Goal: Task Accomplishment & Management: Complete application form

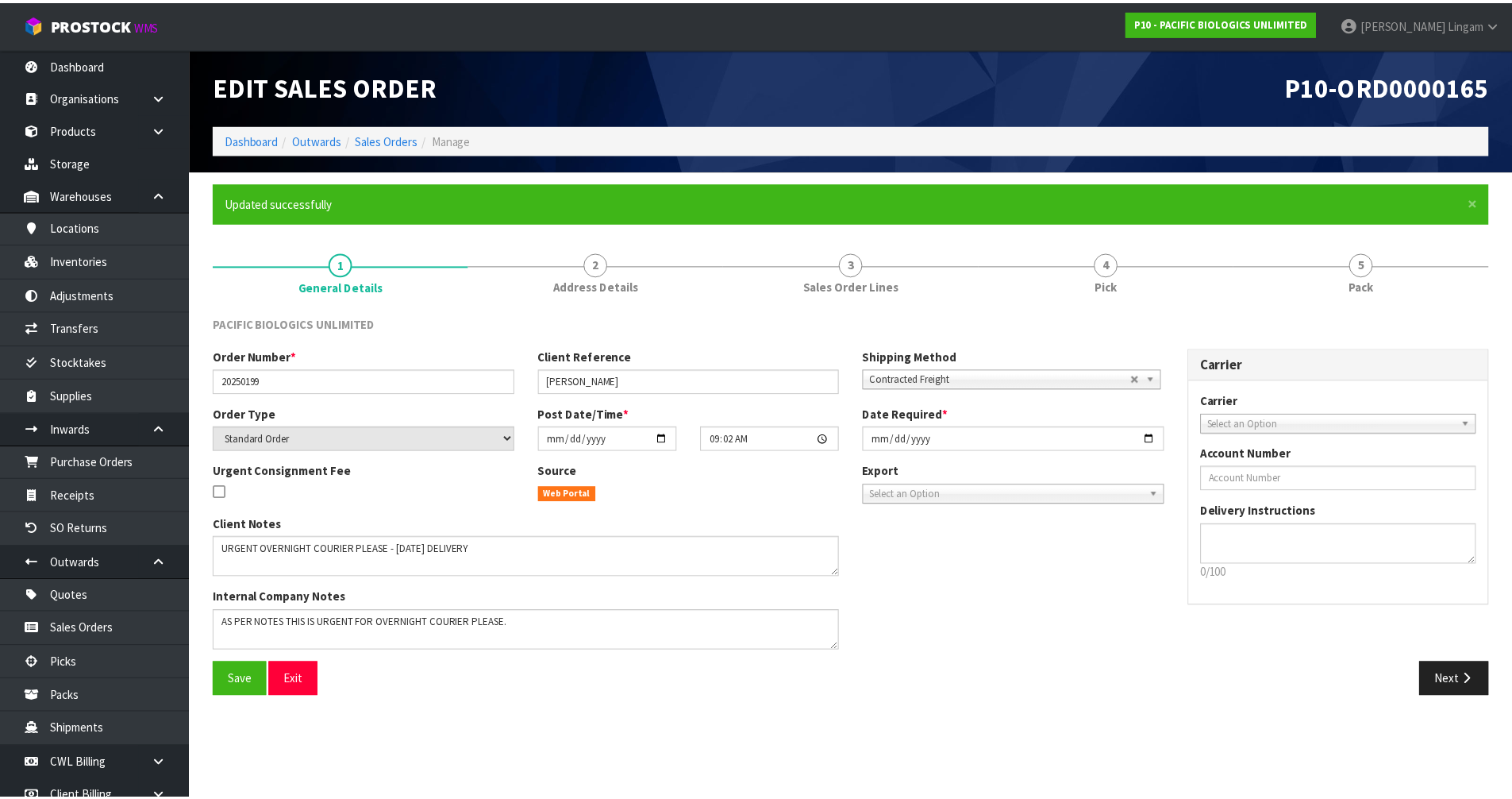
scroll to position [444, 0]
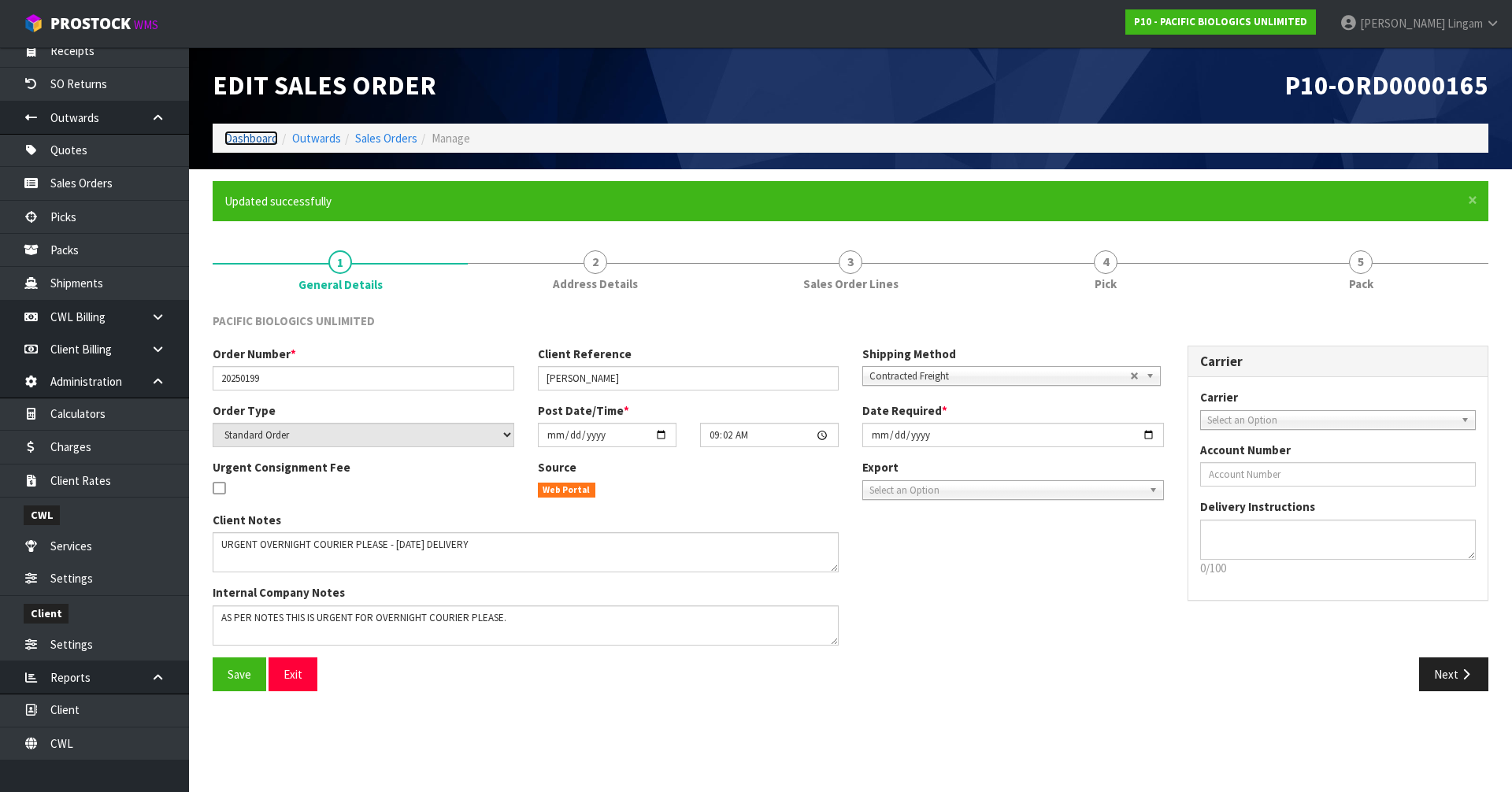
click at [247, 140] on link "Dashboard" at bounding box center [251, 138] width 54 height 15
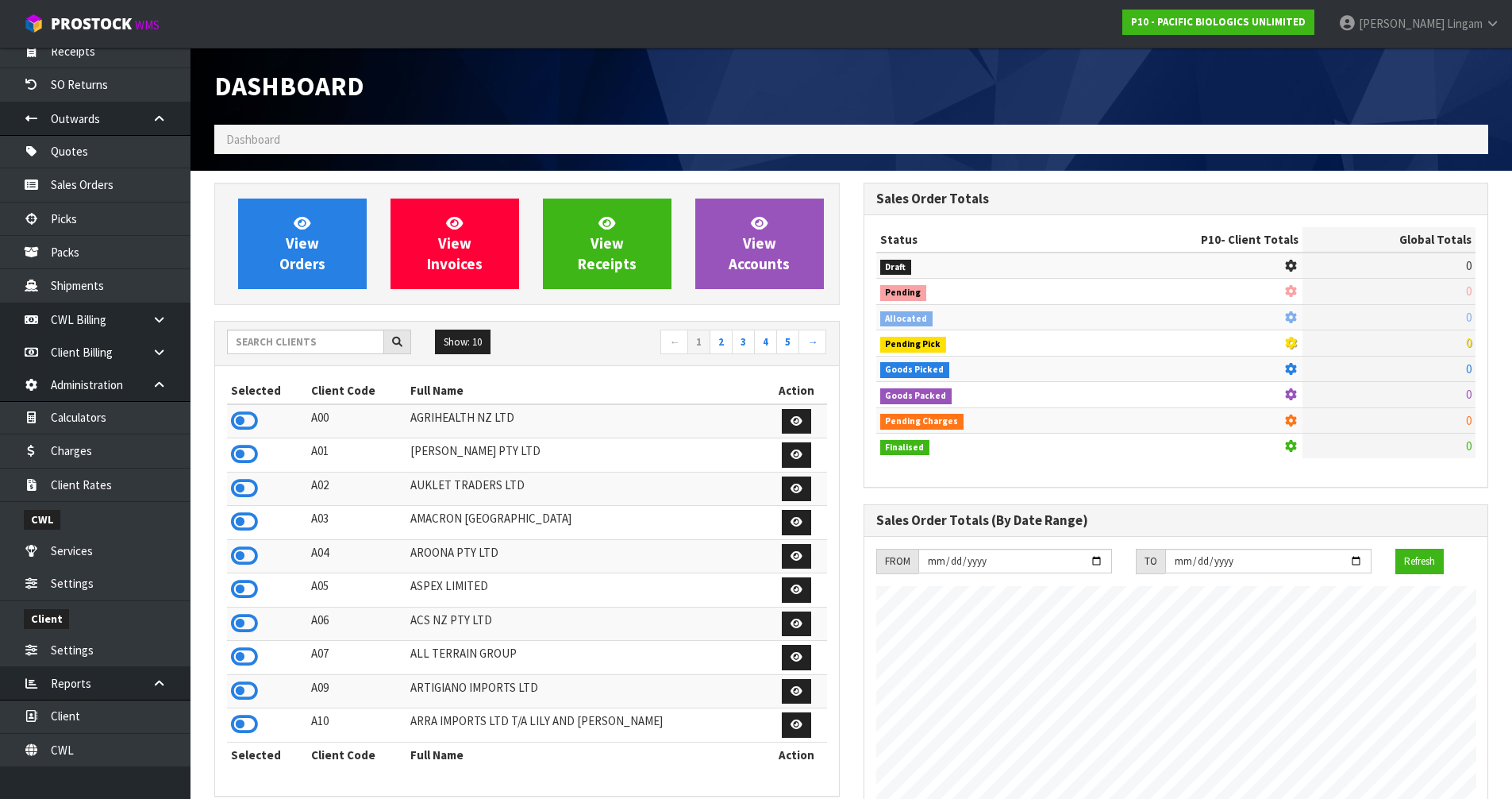
scroll to position [1203, 649]
click at [320, 343] on input "text" at bounding box center [306, 342] width 157 height 25
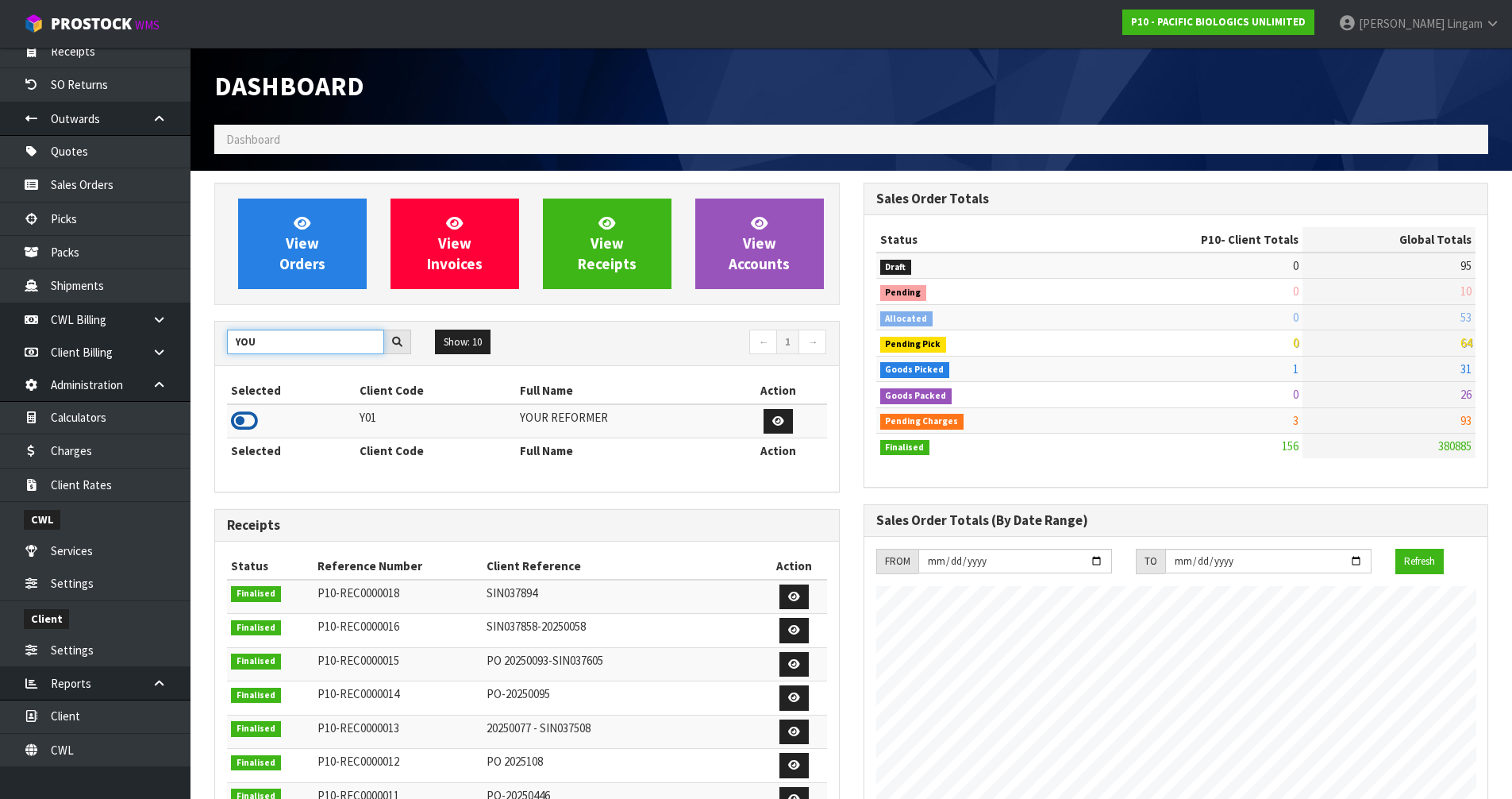
type input "YOU"
click at [236, 419] on icon at bounding box center [244, 420] width 27 height 24
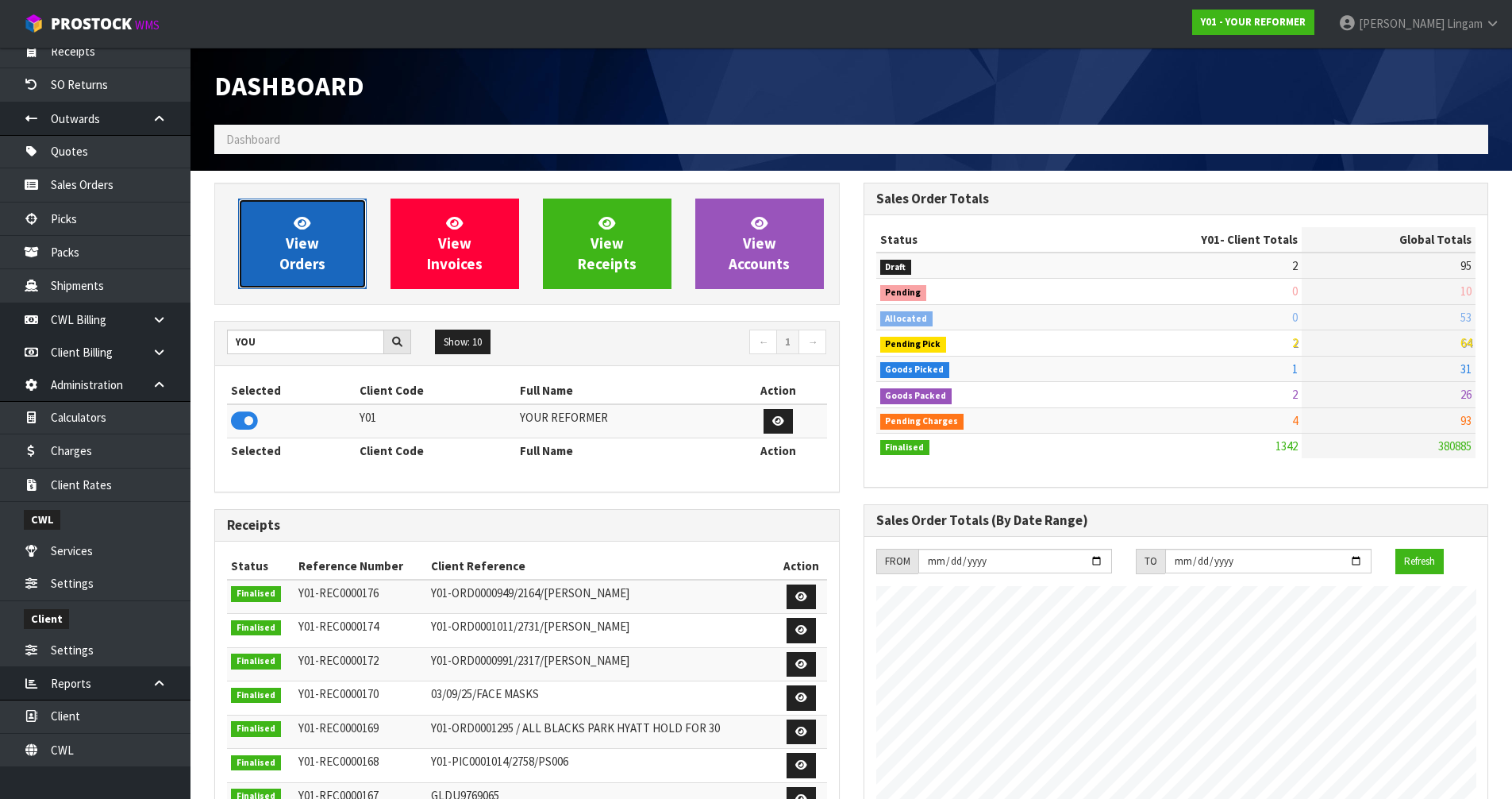
click at [322, 270] on span "View Orders" at bounding box center [302, 243] width 46 height 60
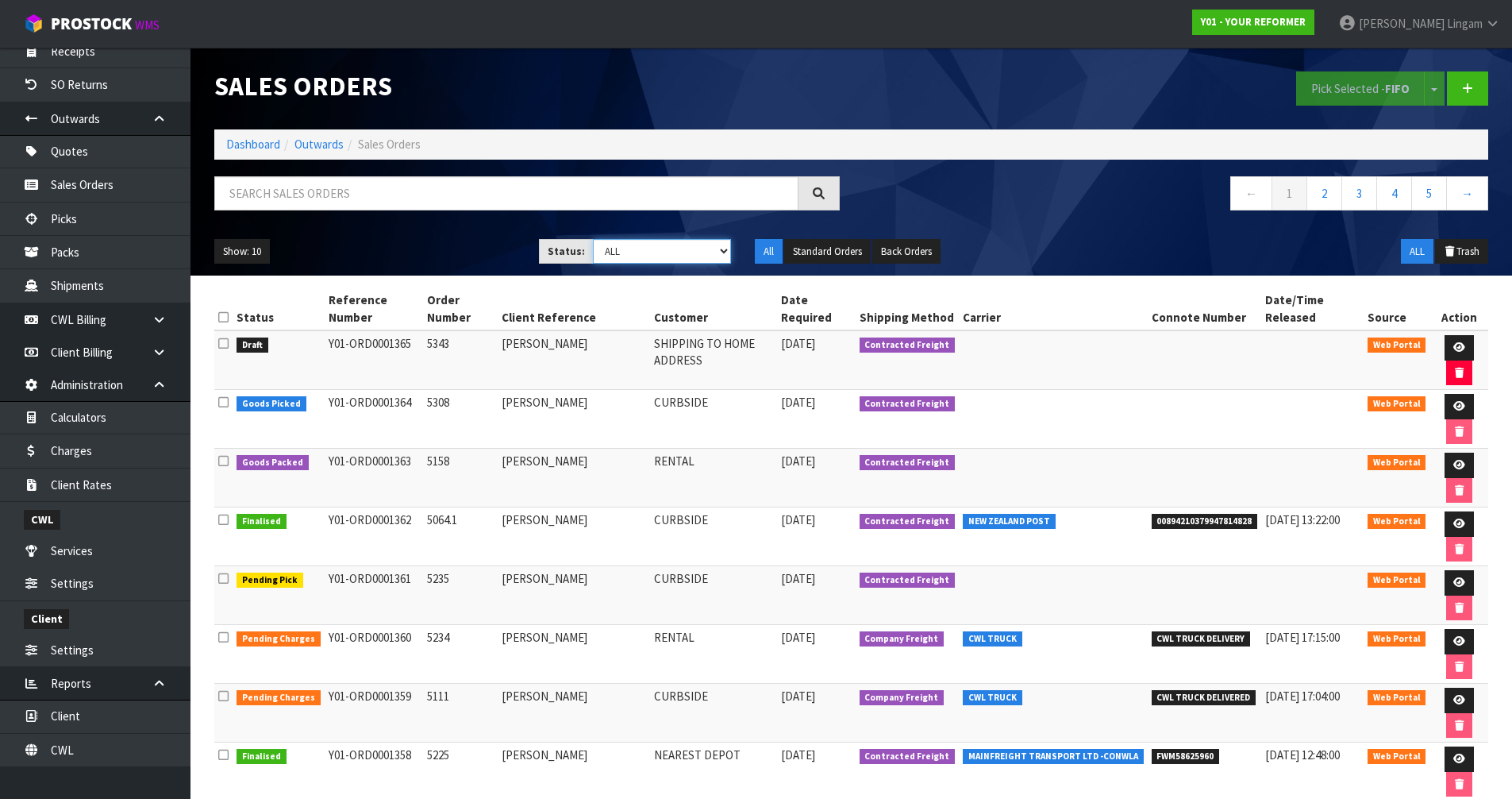
click at [684, 255] on select "Draft Pending Allocated Pending Pick Goods Picked Goods Packed Pending Charges …" at bounding box center [662, 252] width 138 height 25
select select "string:6"
click at [593, 239] on select "Draft Pending Allocated Pending Pick Goods Picked Goods Packed Pending Charges …" at bounding box center [662, 252] width 138 height 25
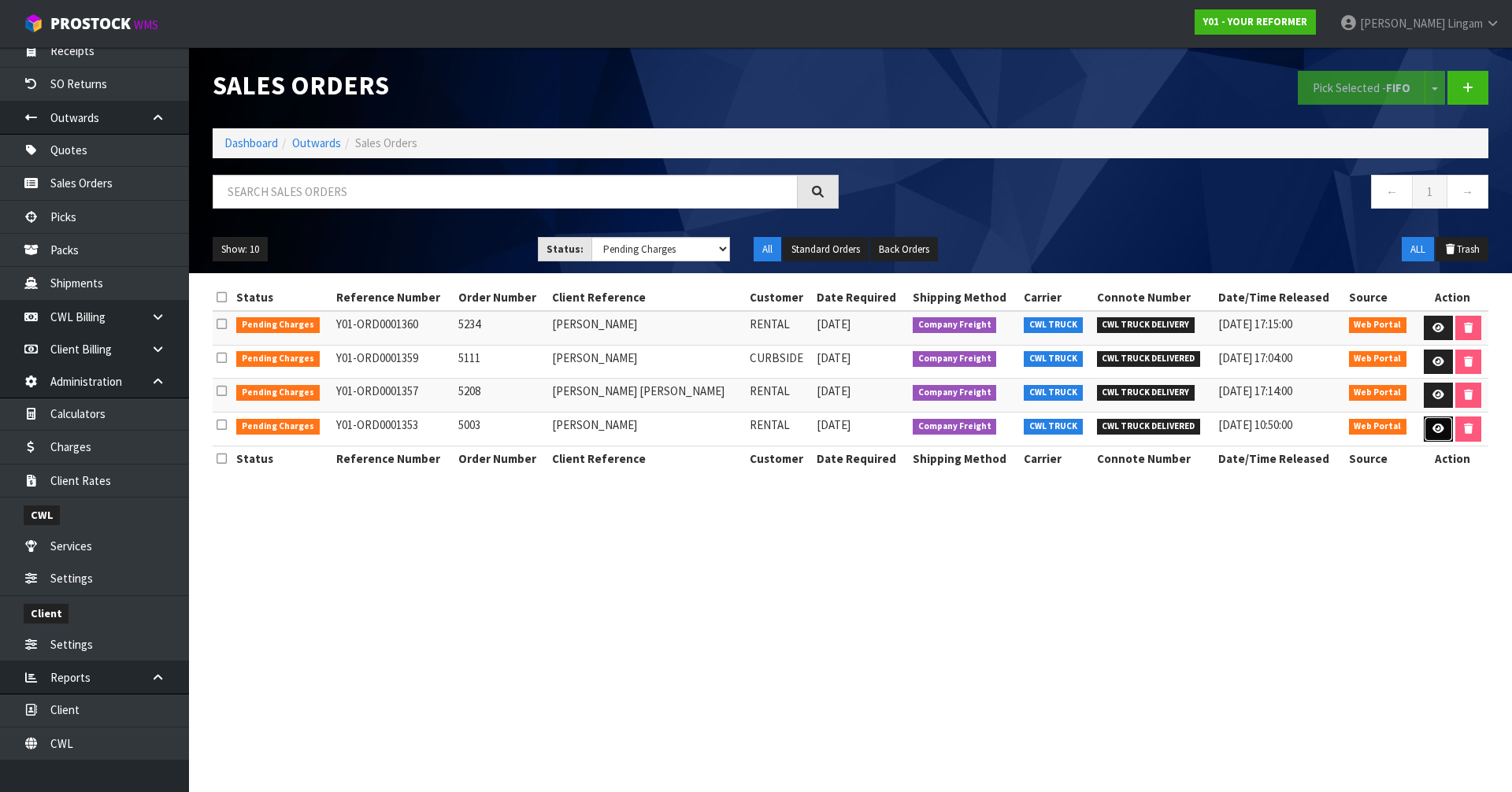
click at [1432, 426] on icon at bounding box center [1438, 428] width 12 height 11
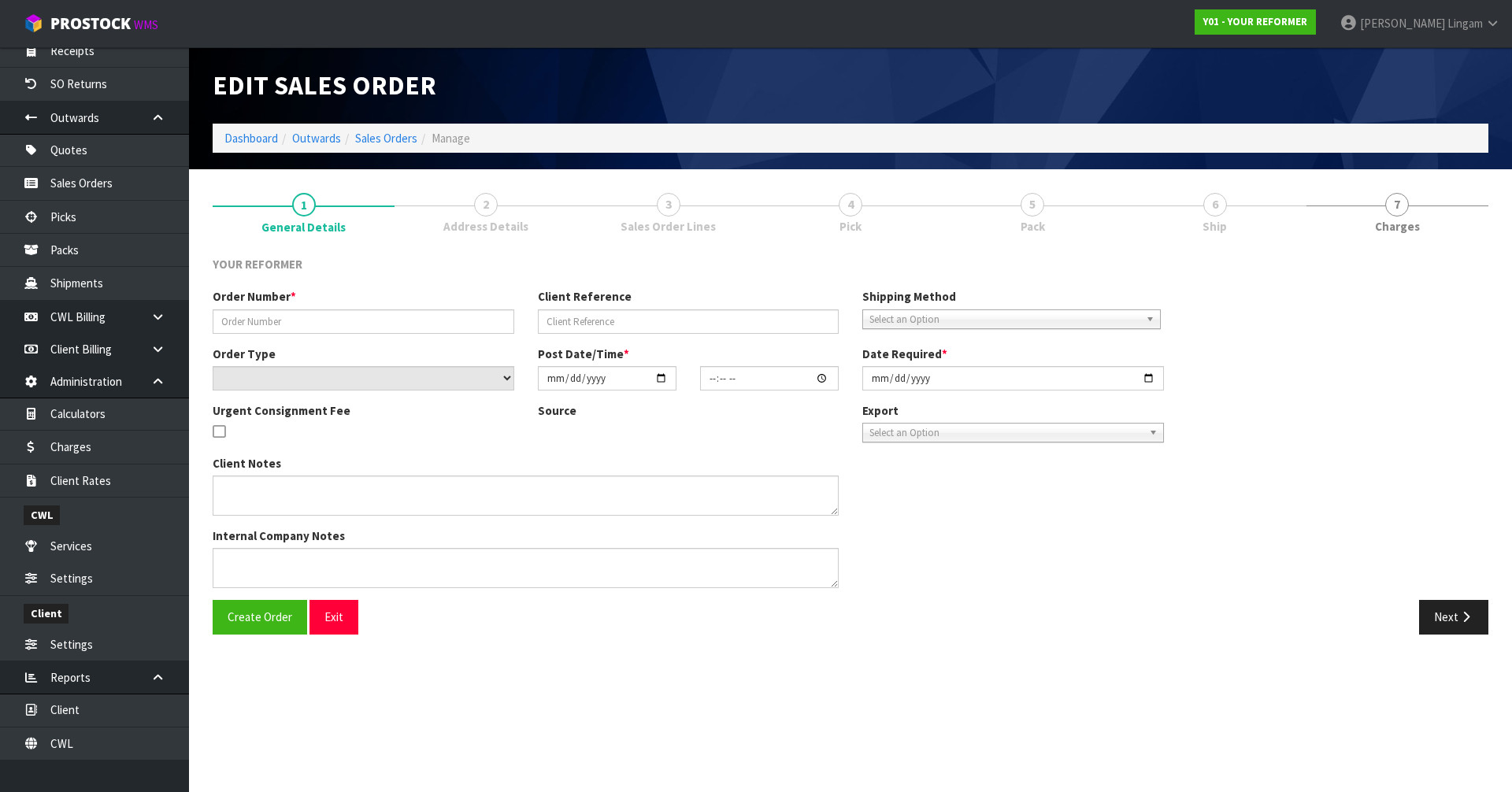
type input "5003"
type input "[PERSON_NAME]"
select select "number:0"
type input "[DATE]"
type input "12:08:00.000"
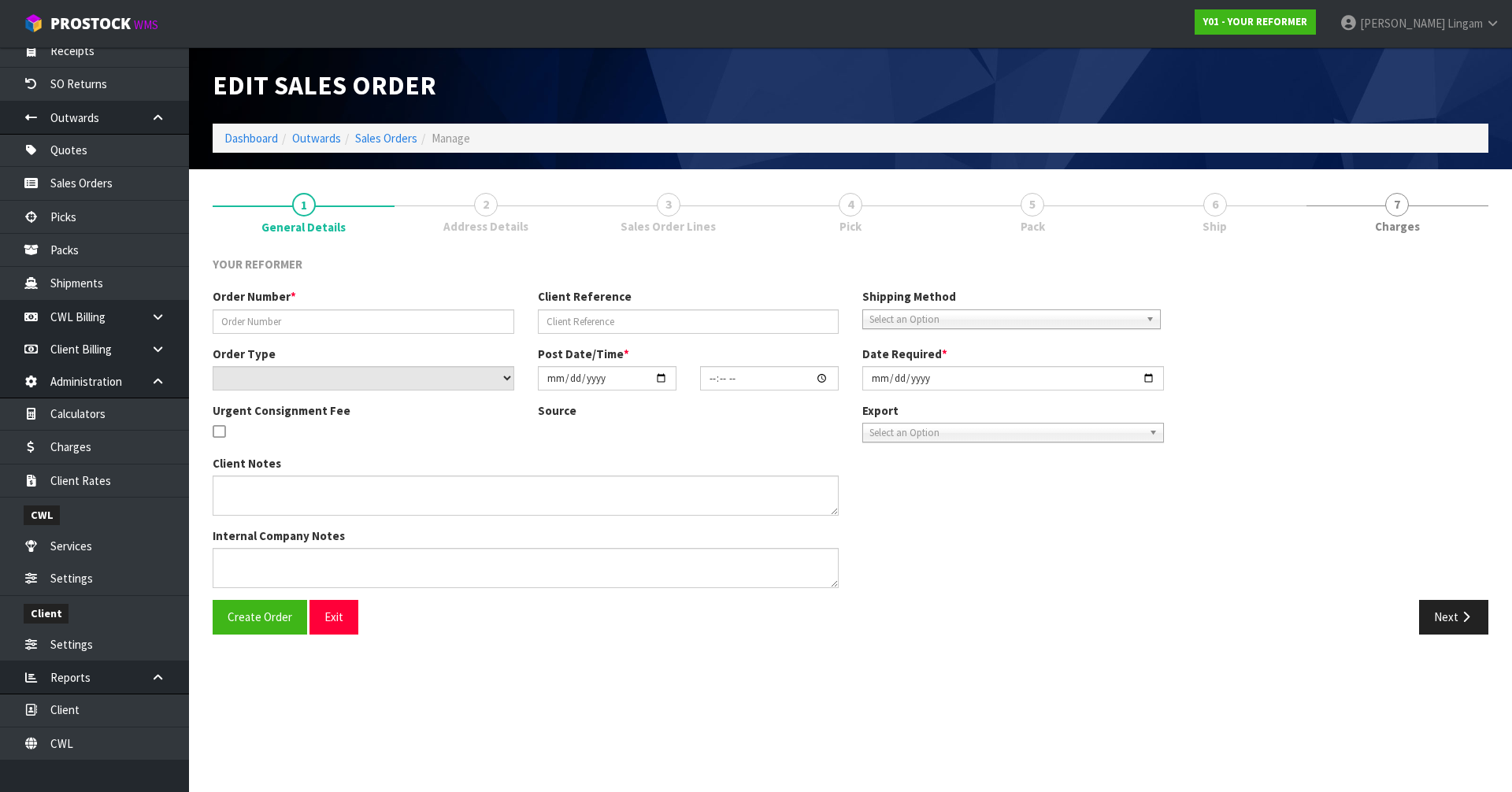
type input "[DATE]"
type textarea "[PERSON_NAME] [STREET_ADDRESS] [PHONE_NUMBER]"
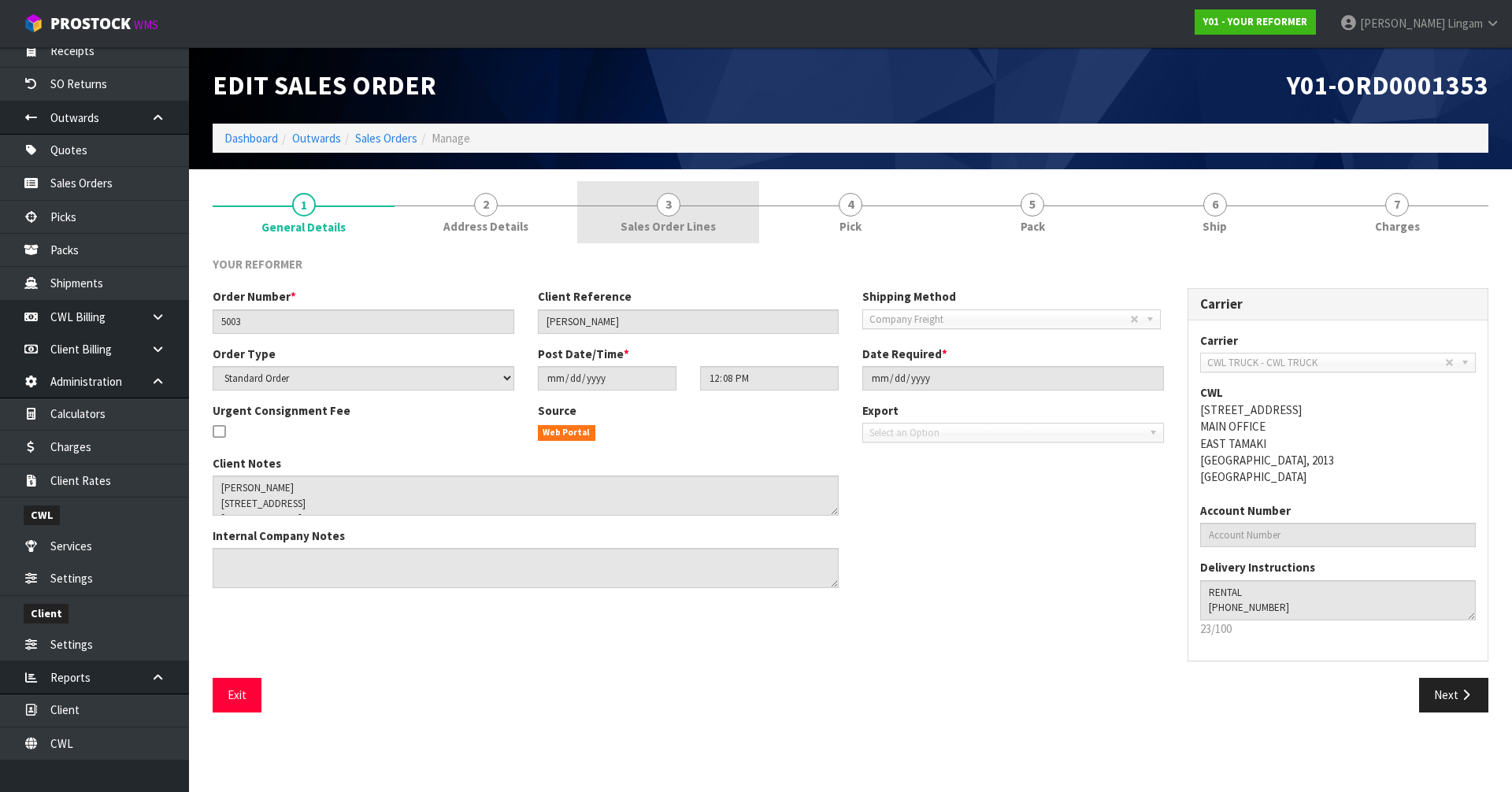
click at [684, 226] on span "Sales Order Lines" at bounding box center [668, 226] width 95 height 16
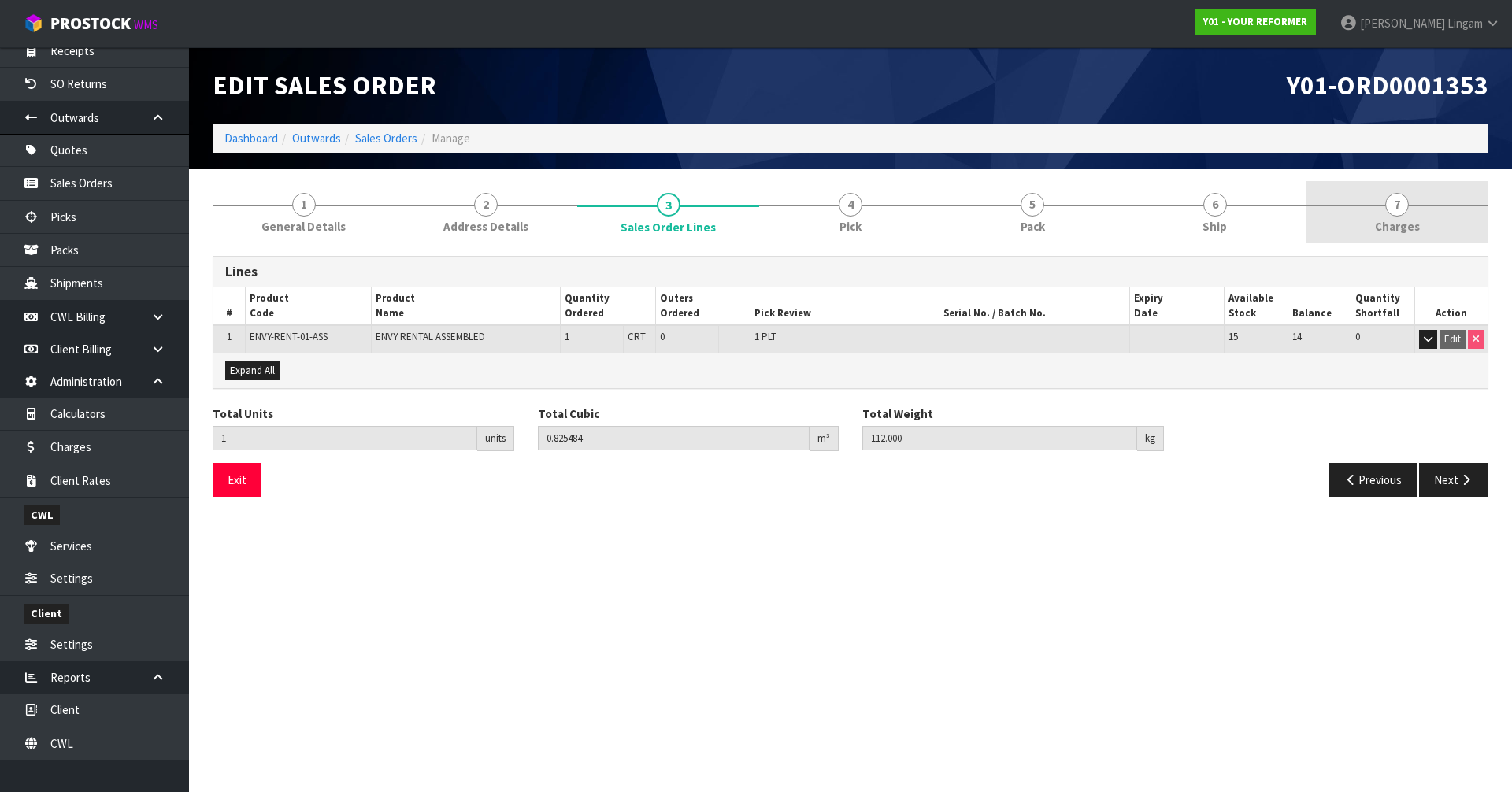
click at [1393, 219] on span "Charges" at bounding box center [1397, 226] width 45 height 16
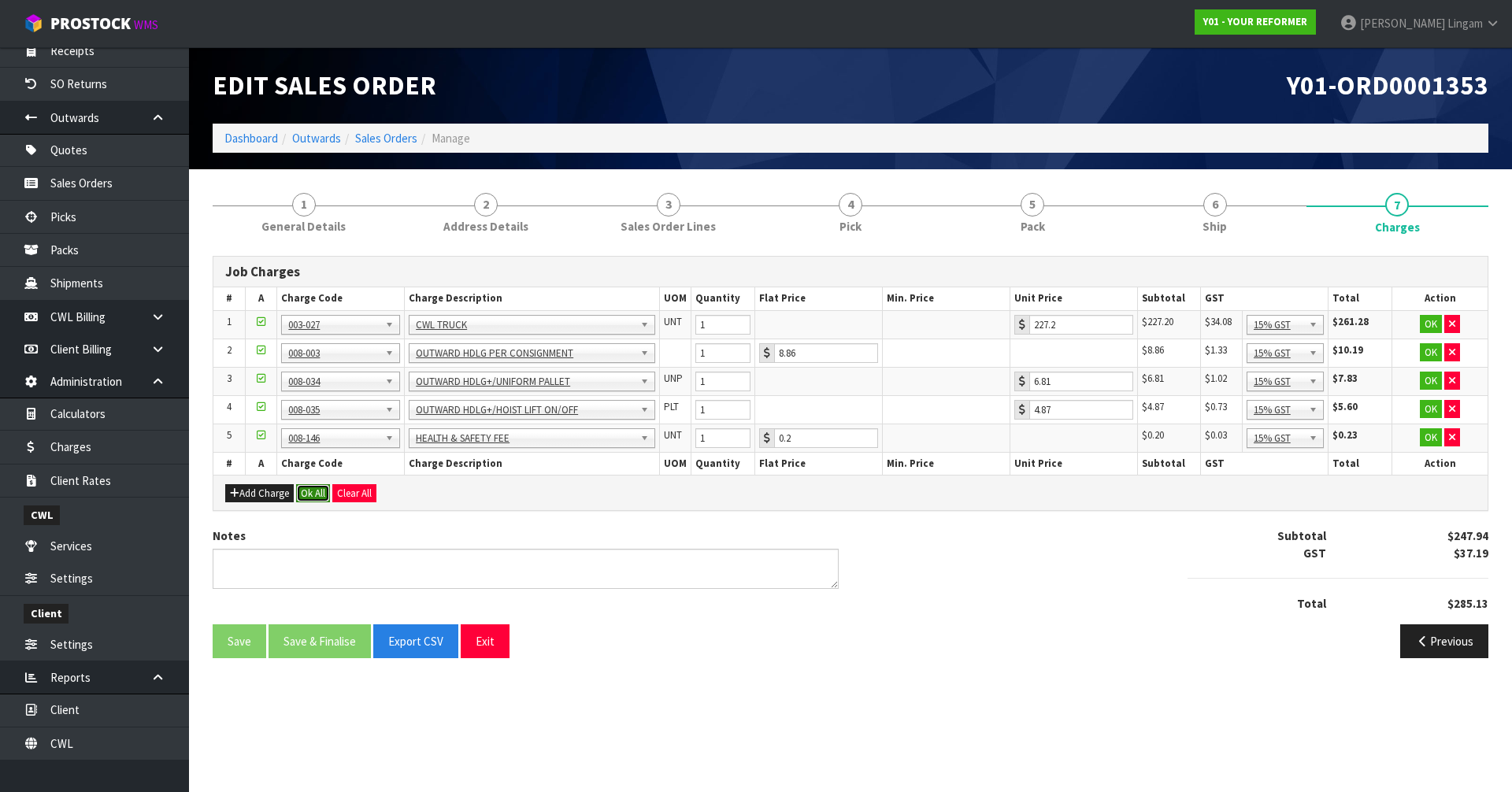
click at [314, 496] on button "Ok All" at bounding box center [313, 493] width 34 height 19
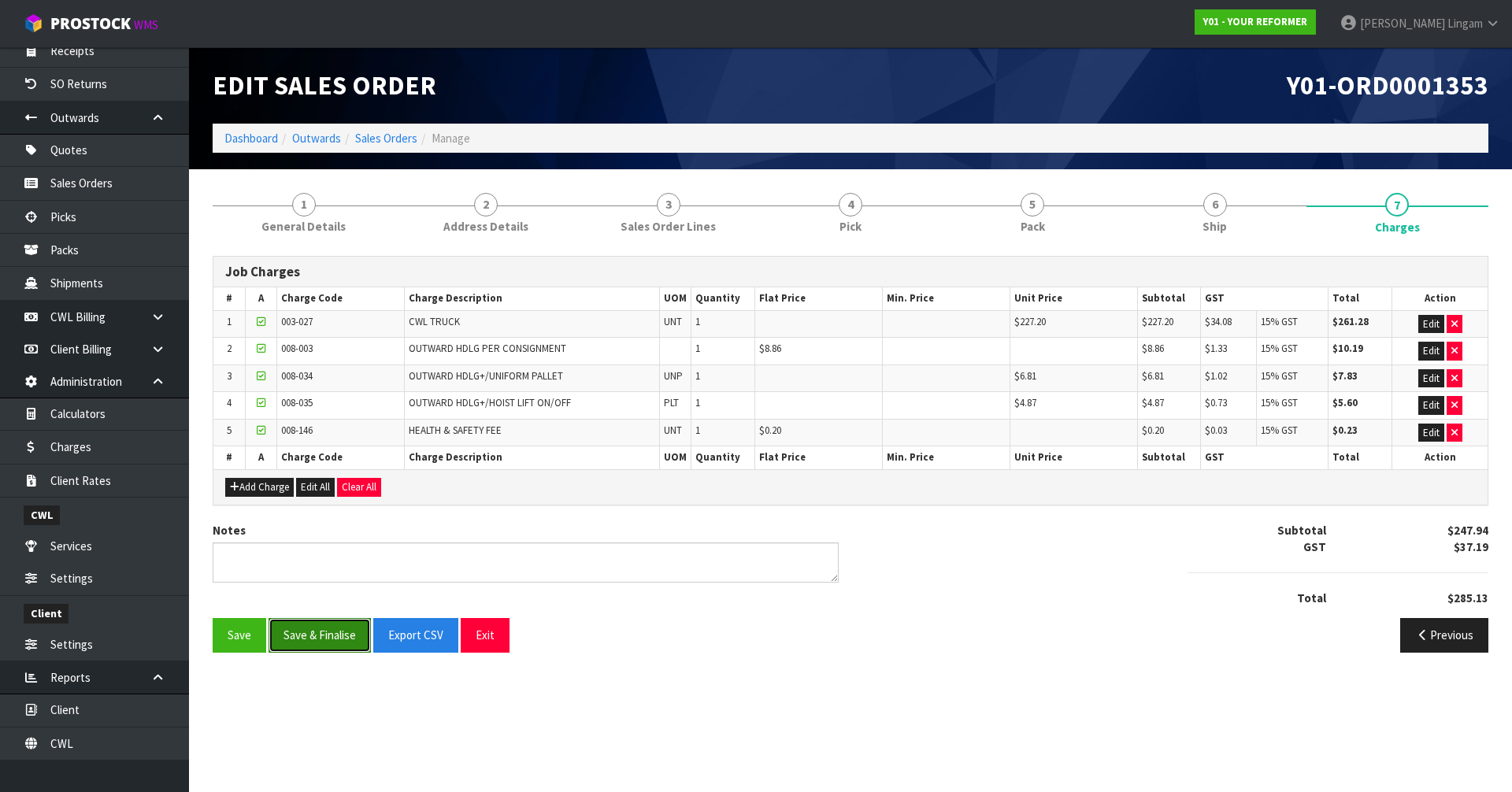
click at [338, 637] on button "Save & Finalise" at bounding box center [319, 635] width 102 height 34
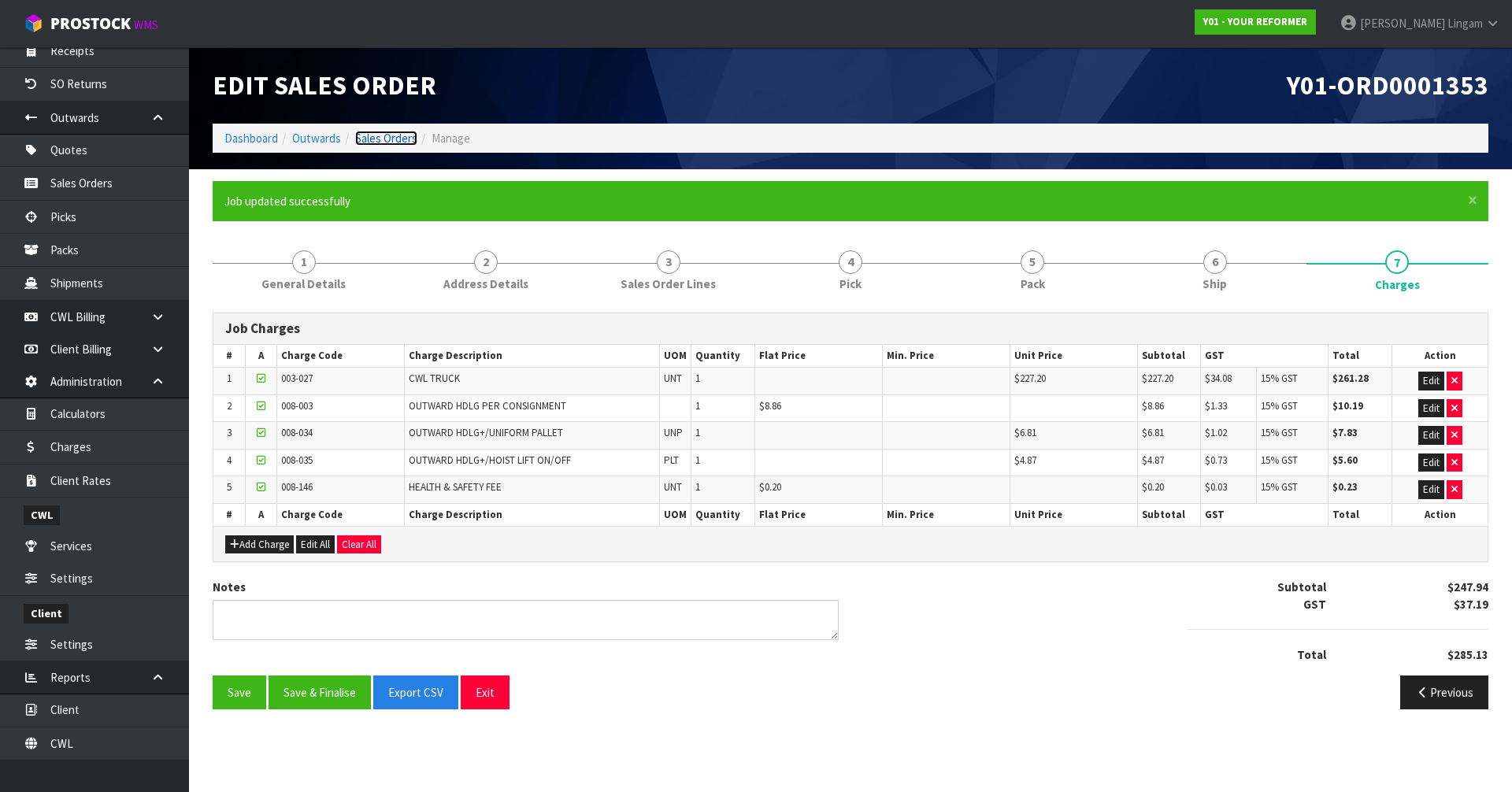
click at [389, 137] on link "Sales Orders" at bounding box center [386, 138] width 63 height 15
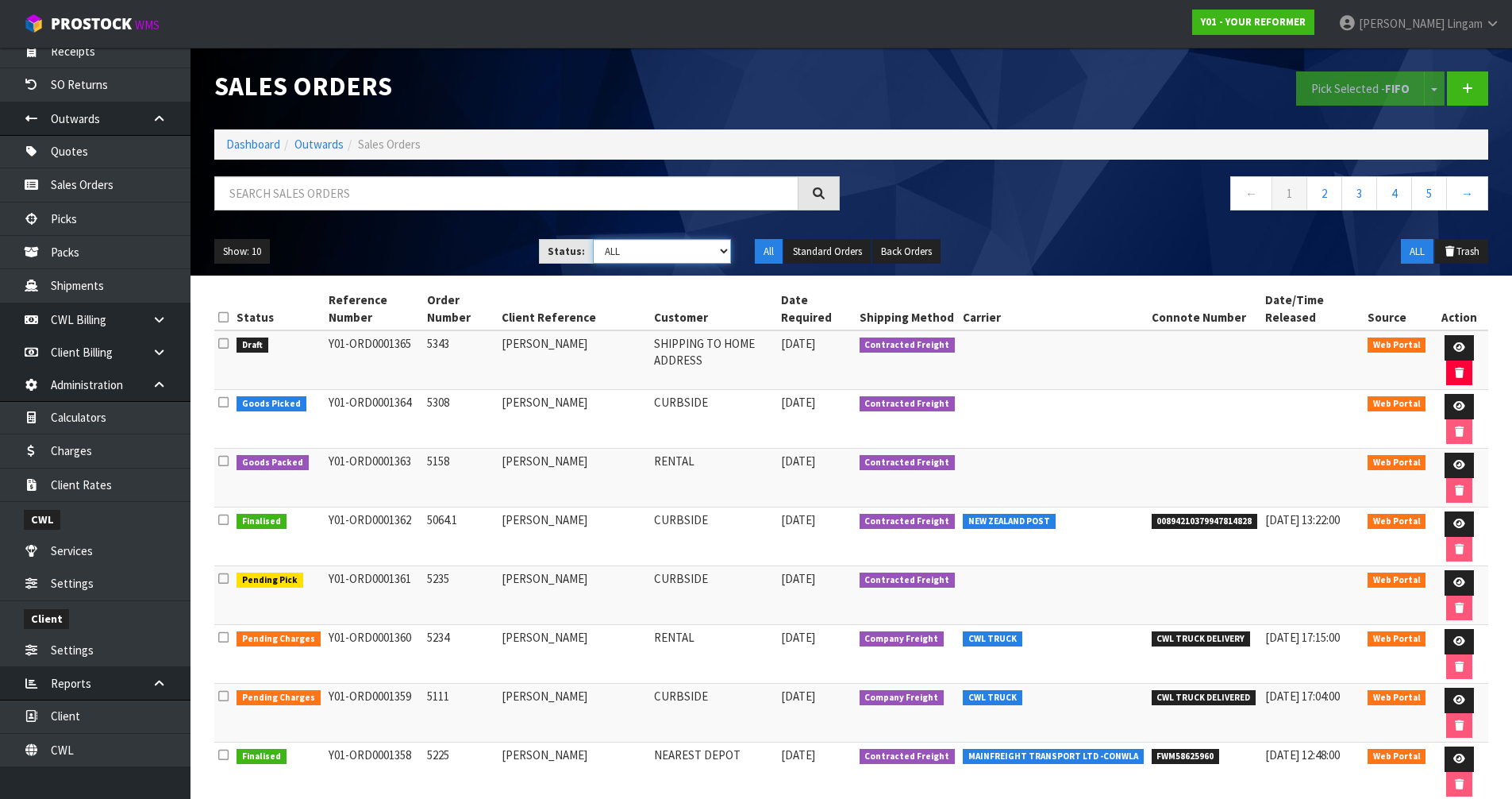
click at [666, 252] on select "Draft Pending Allocated Pending Pick Goods Picked Goods Packed Pending Charges …" at bounding box center [662, 252] width 138 height 25
select select "string:6"
click at [593, 239] on select "Draft Pending Allocated Pending Pick Goods Picked Goods Packed Pending Charges …" at bounding box center [662, 252] width 138 height 25
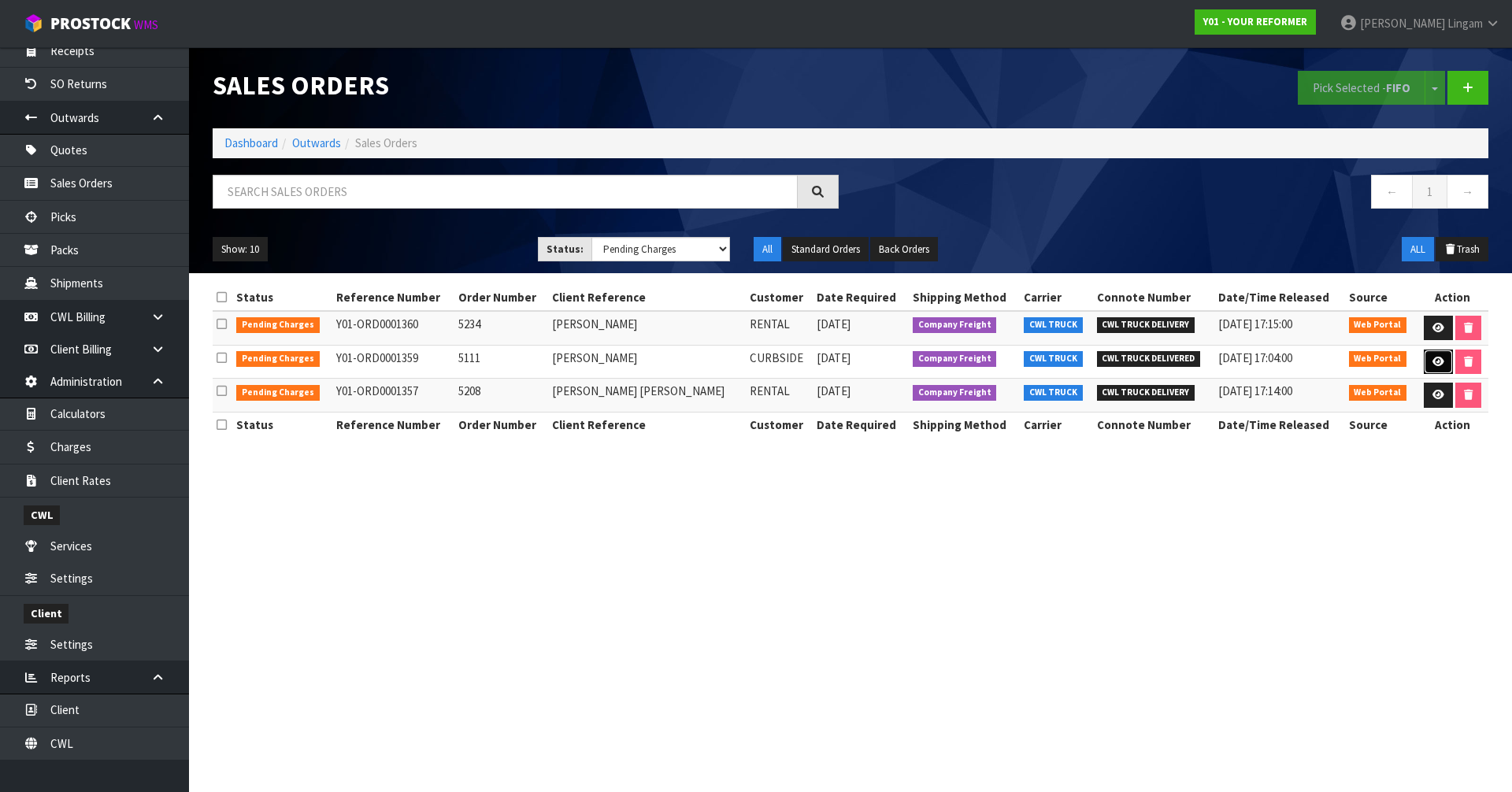
click at [1434, 361] on icon at bounding box center [1438, 361] width 12 height 11
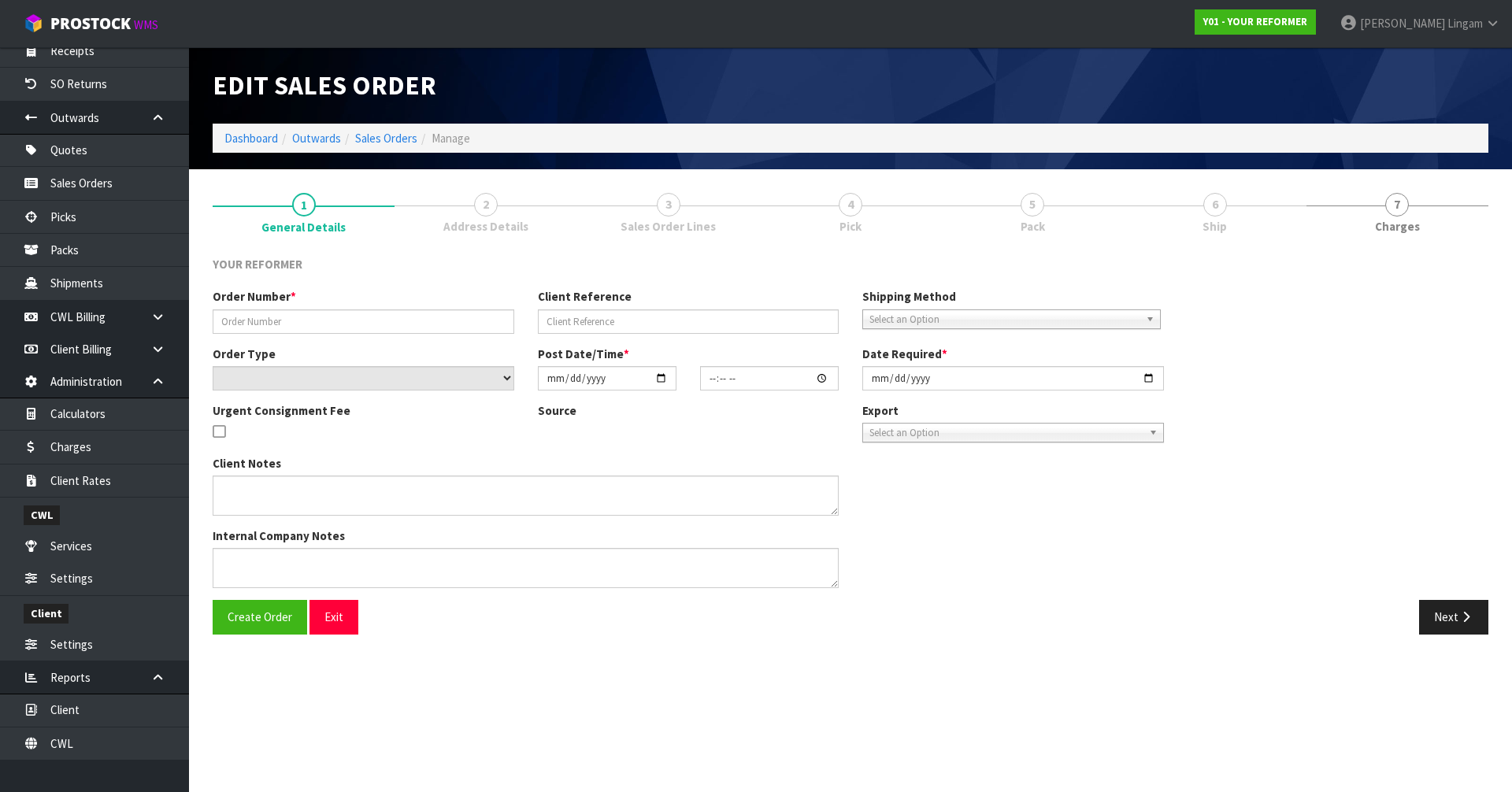
type input "5111"
type input "[PERSON_NAME]"
select select "number:0"
type input "[DATE]"
type input "12:30:00.000"
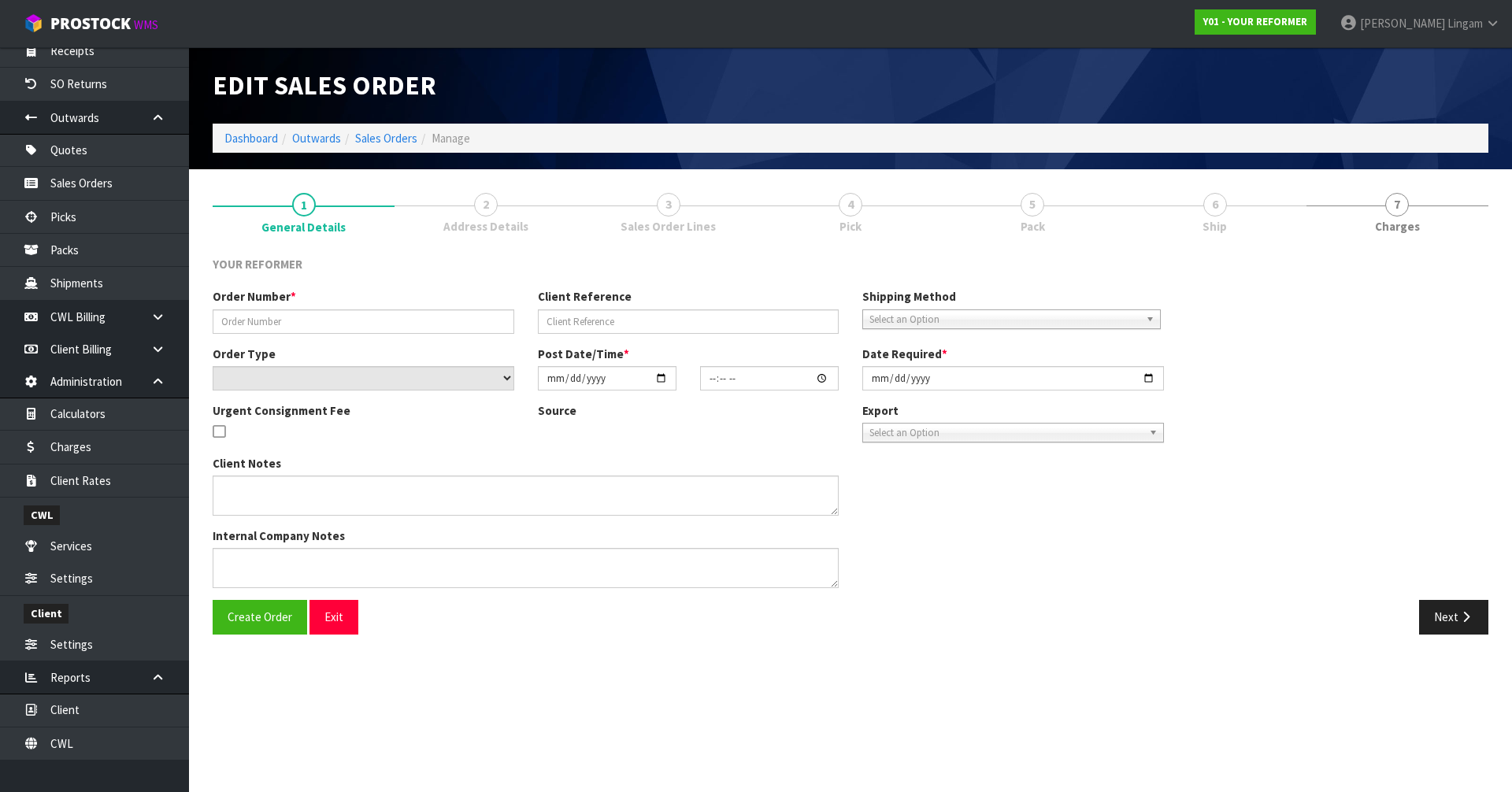
type input "[DATE]"
type textarea "[PERSON_NAME] [STREET_ADDRESS] [PHONE_NUMBER]"
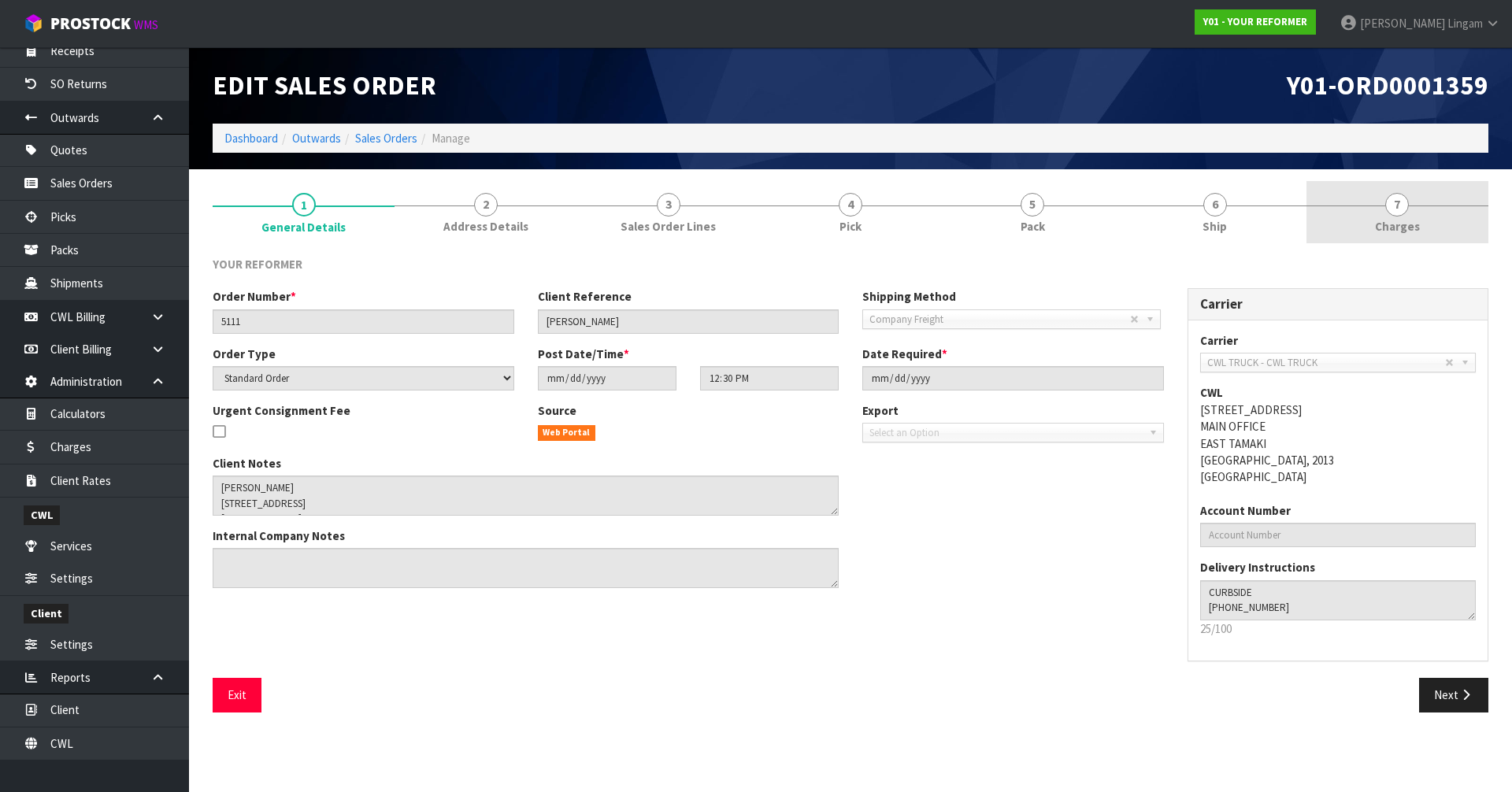
click at [1398, 233] on span "Charges" at bounding box center [1397, 226] width 45 height 16
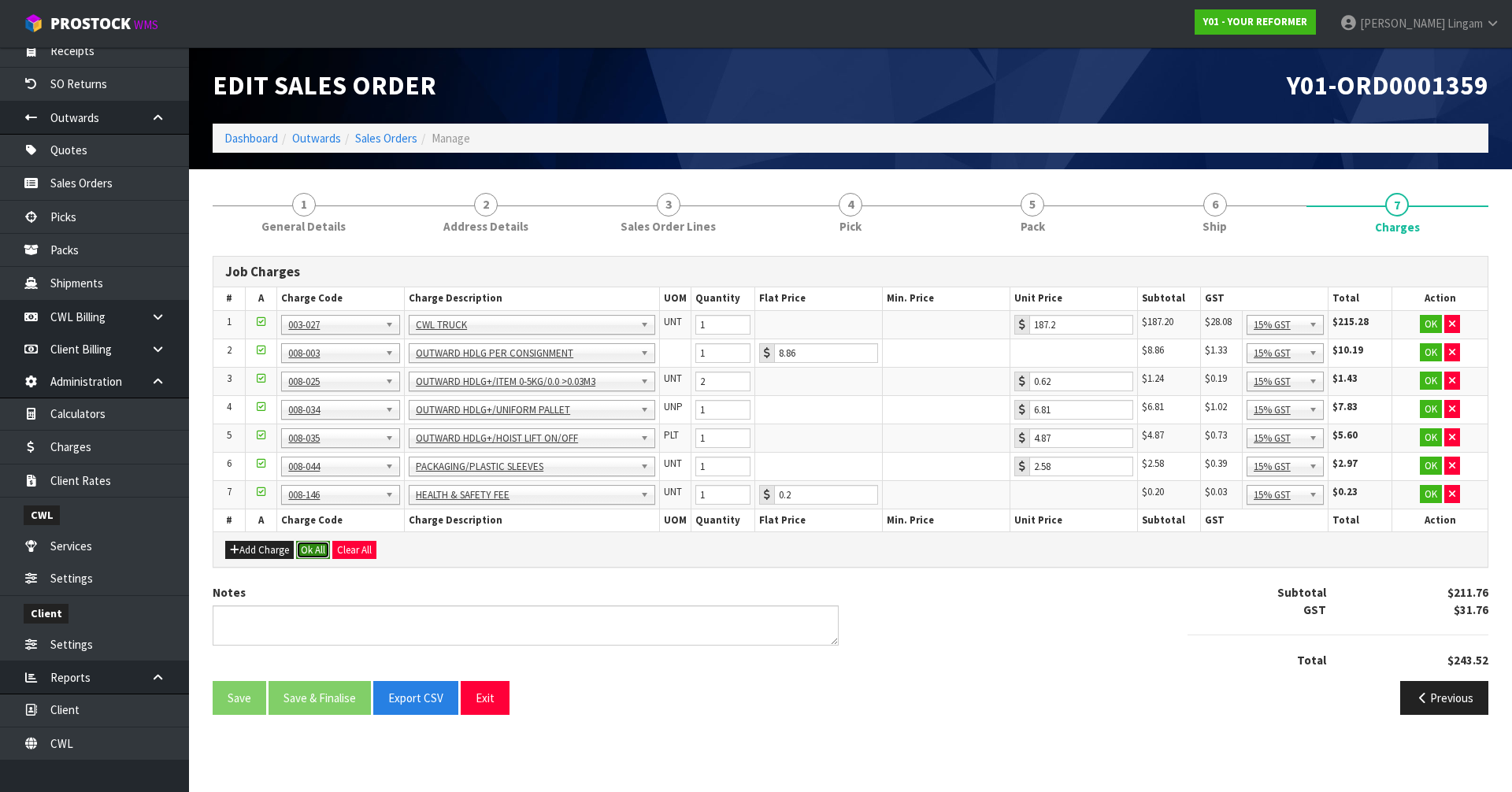
click at [313, 553] on button "Ok All" at bounding box center [313, 550] width 34 height 19
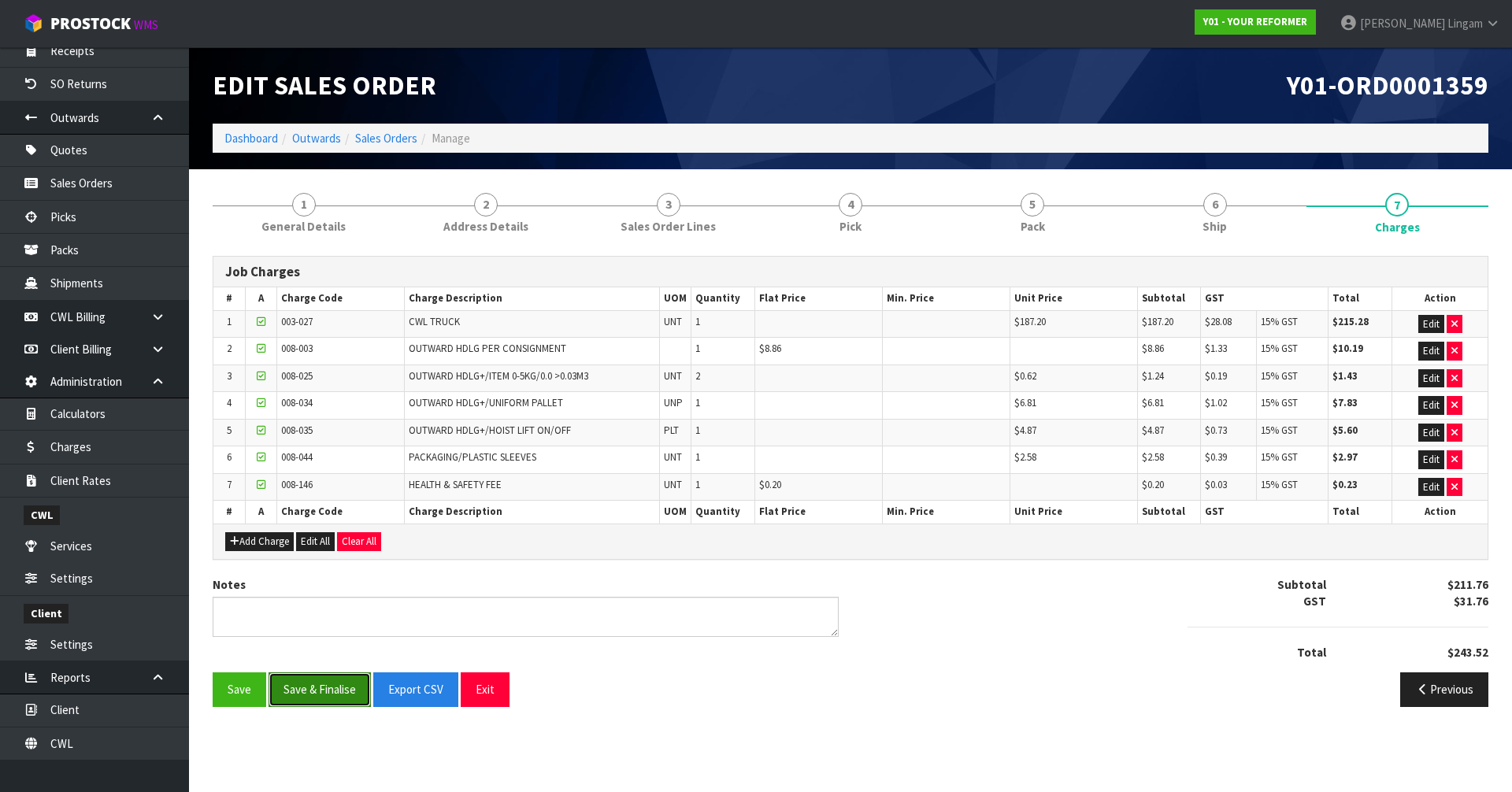
click at [338, 694] on button "Save & Finalise" at bounding box center [319, 690] width 102 height 34
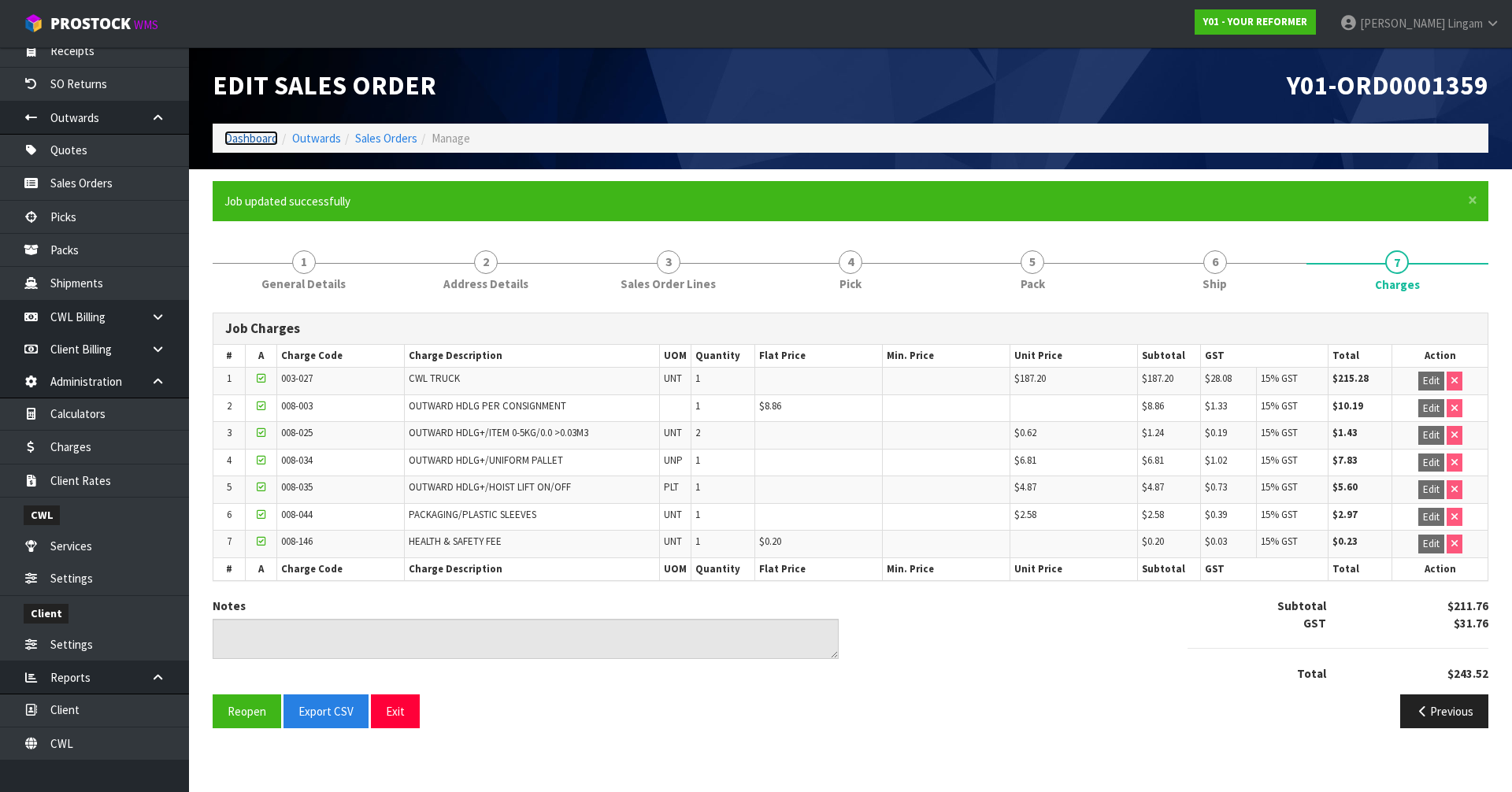
click at [262, 136] on link "Dashboard" at bounding box center [251, 138] width 54 height 15
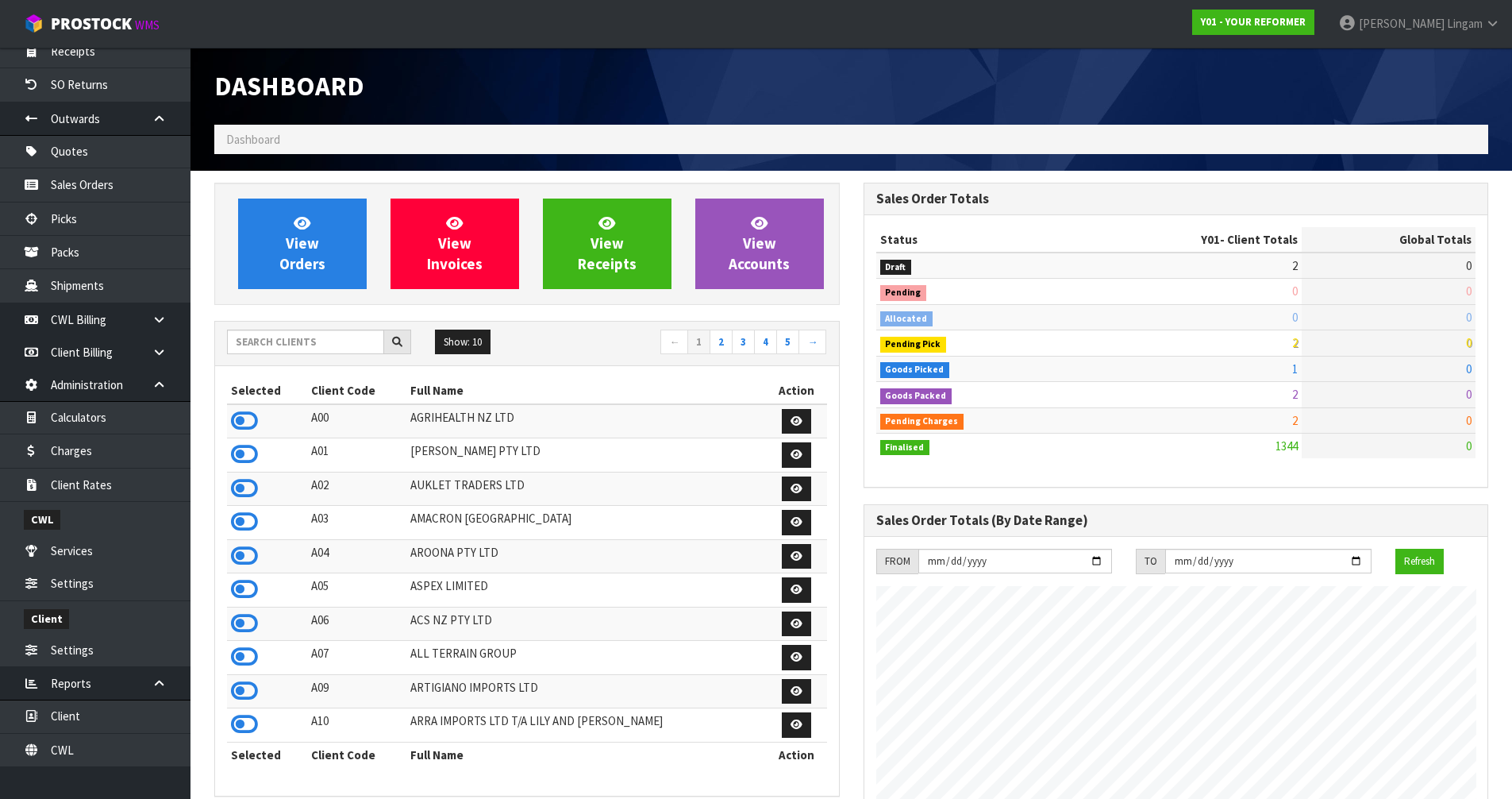
scroll to position [1203, 649]
click at [333, 269] on link "View Orders" at bounding box center [302, 243] width 129 height 90
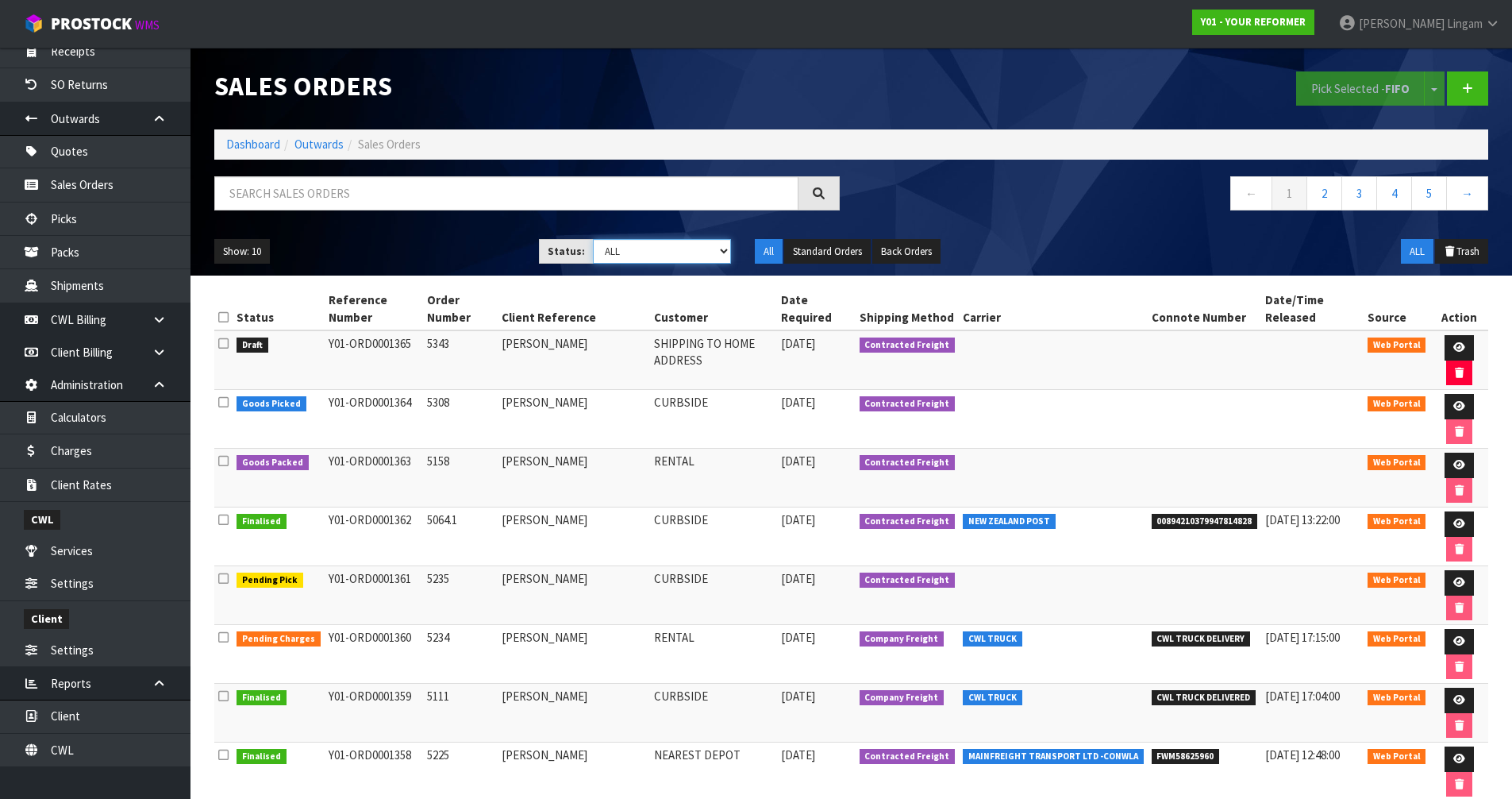
click at [715, 251] on select "Draft Pending Allocated Pending Pick Goods Picked Goods Packed Pending Charges …" at bounding box center [662, 252] width 138 height 25
select select "string:6"
click at [593, 239] on select "Draft Pending Allocated Pending Pick Goods Picked Goods Packed Pending Charges …" at bounding box center [662, 252] width 138 height 25
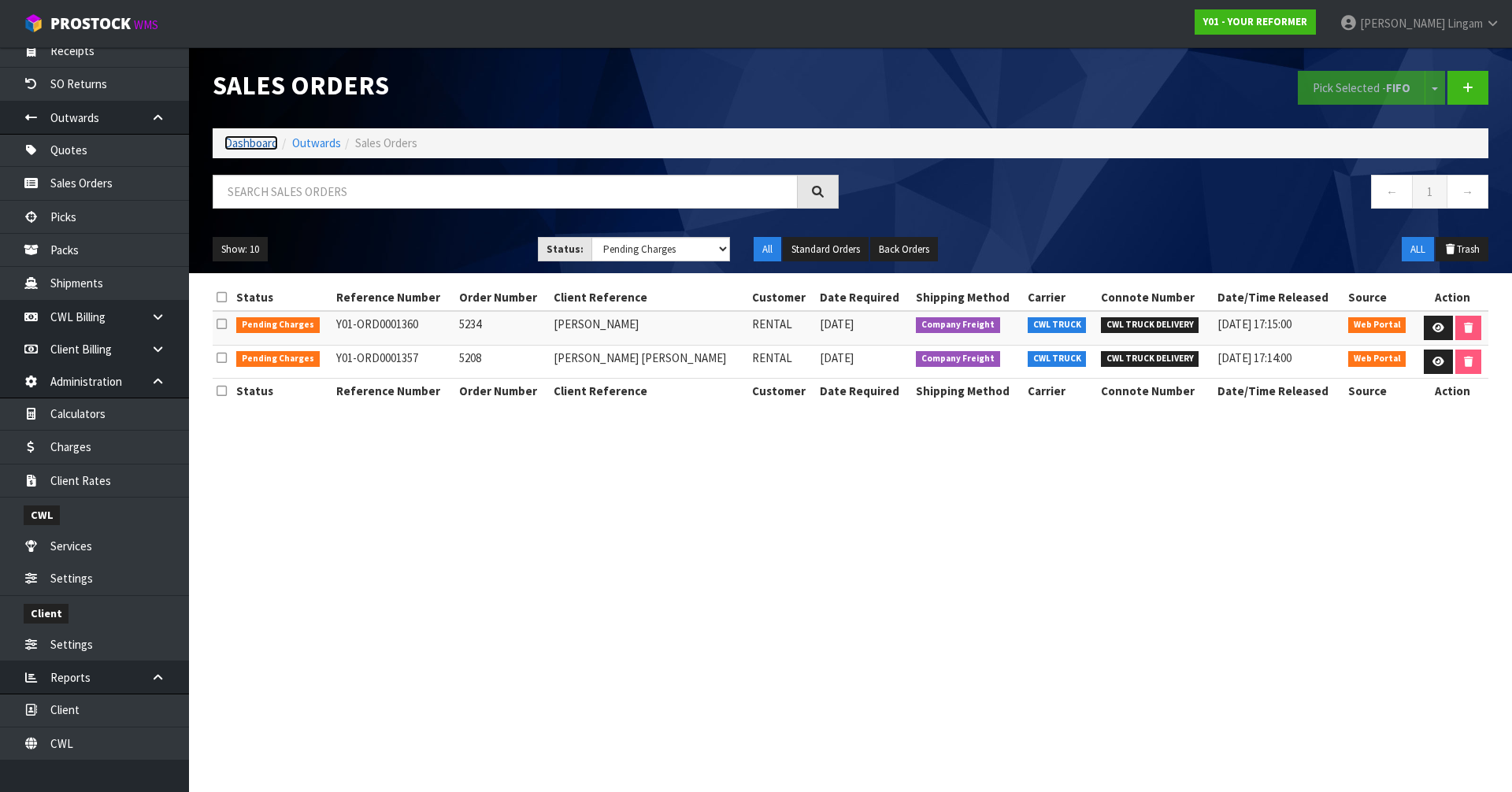
click at [242, 144] on link "Dashboard" at bounding box center [251, 143] width 54 height 15
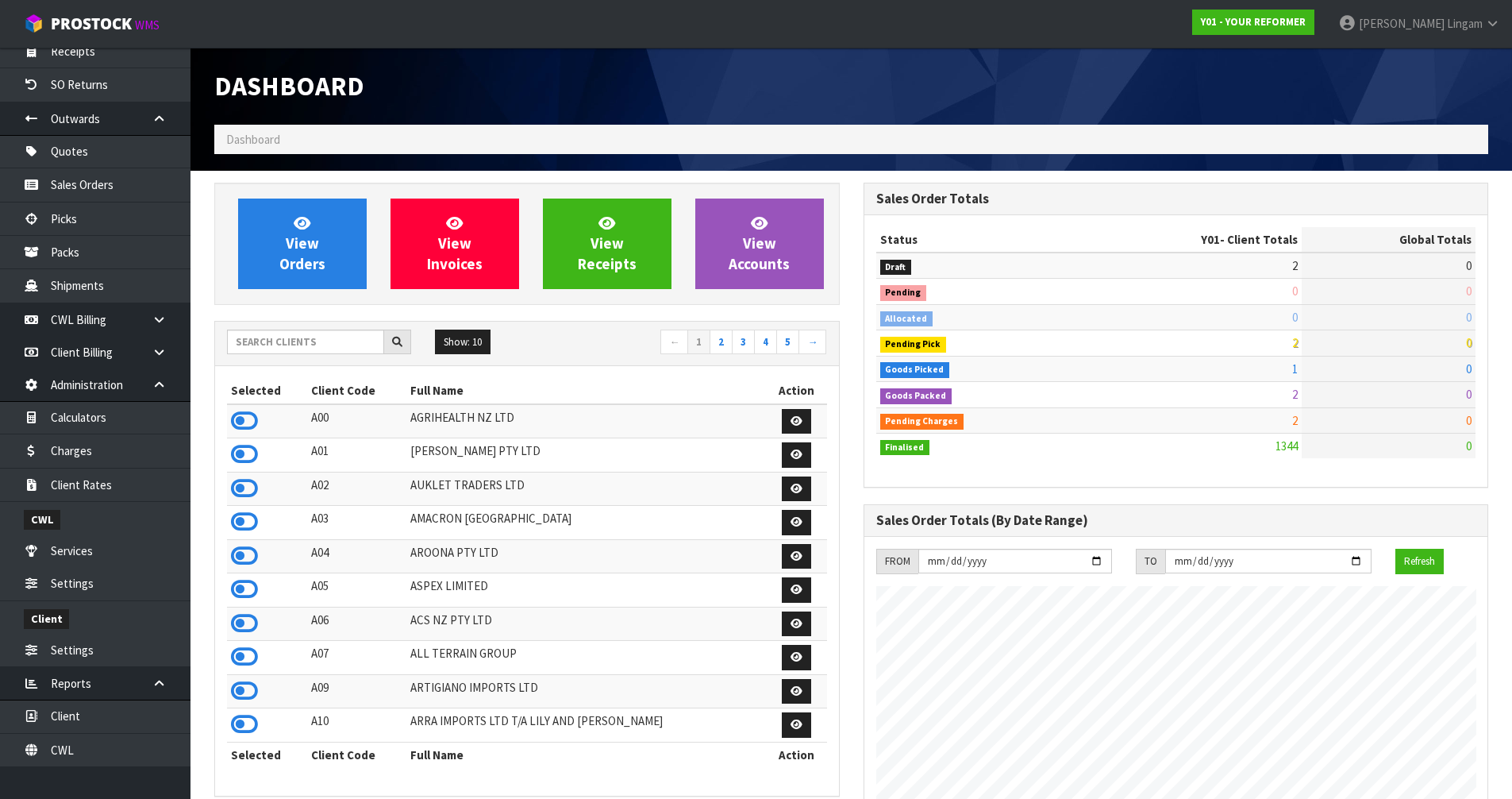
scroll to position [1203, 649]
click at [310, 275] on link "View Orders" at bounding box center [302, 243] width 129 height 90
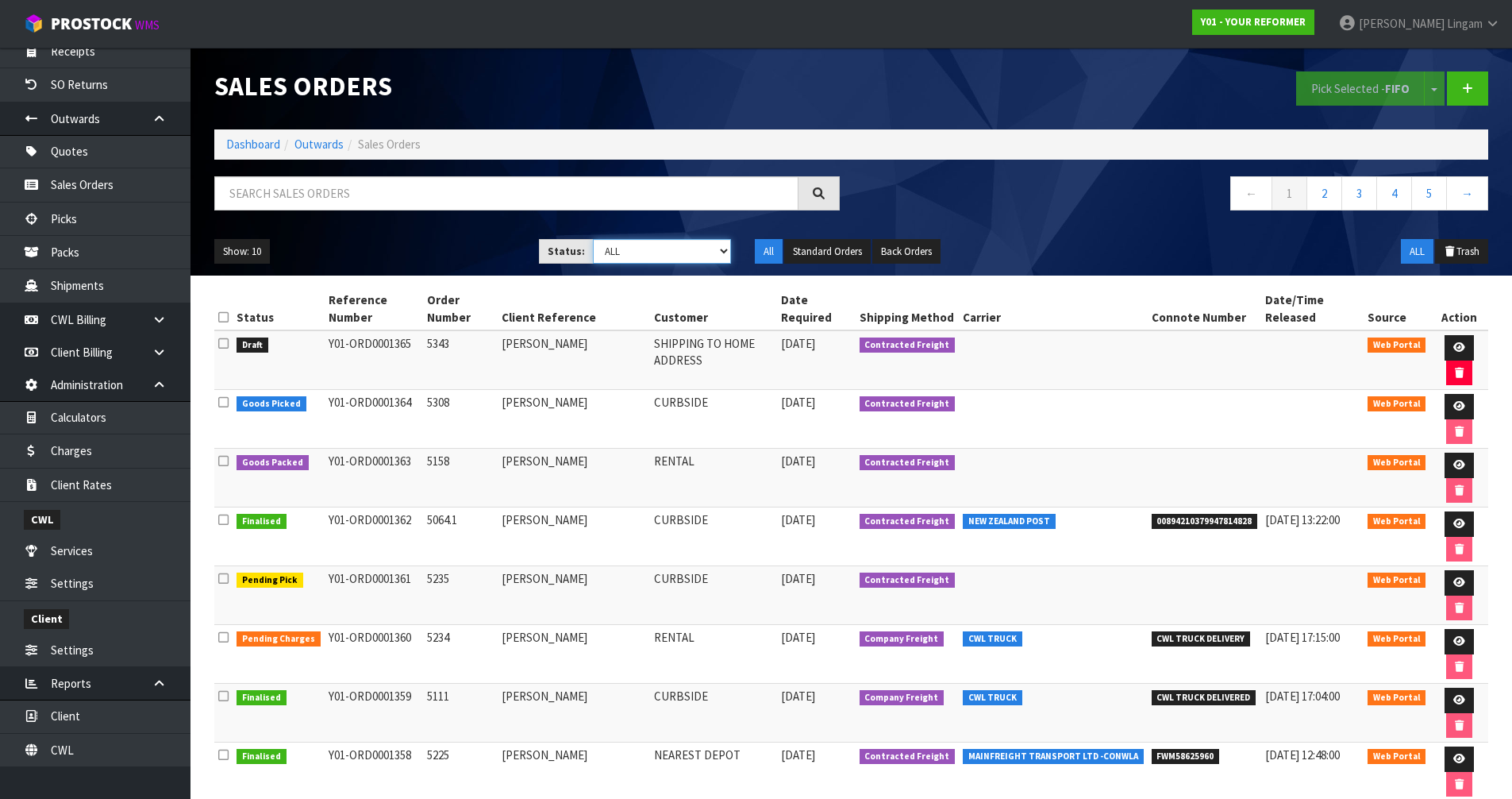
drag, startPoint x: 698, startPoint y: 255, endPoint x: 696, endPoint y: 263, distance: 8.2
click at [698, 255] on select "Draft Pending Allocated Pending Pick Goods Picked Goods Packed Pending Charges …" at bounding box center [662, 252] width 138 height 25
select select "string:3"
click at [593, 239] on select "Draft Pending Allocated Pending Pick Goods Picked Goods Packed Pending Charges …" at bounding box center [662, 252] width 138 height 25
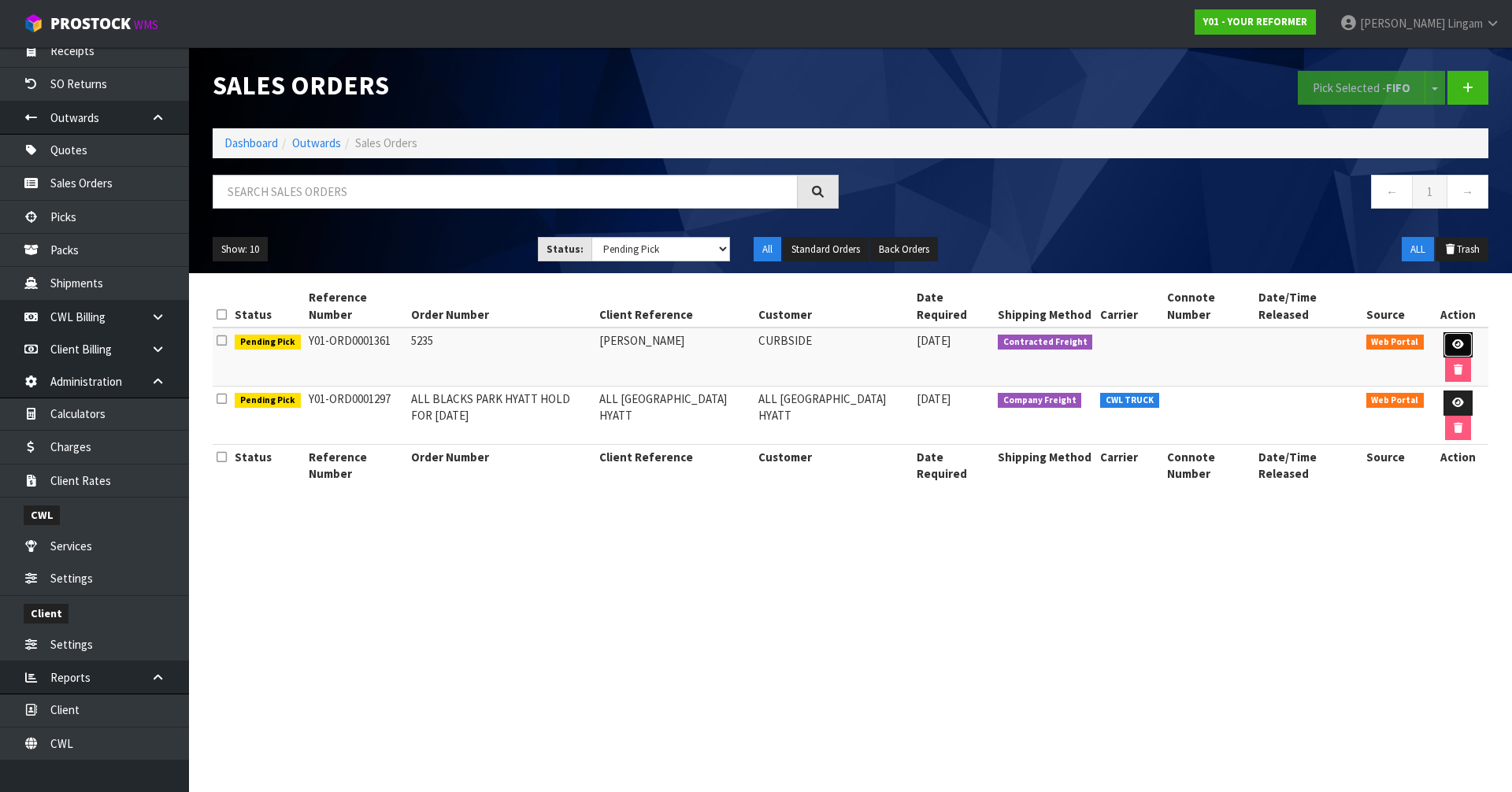
click at [1452, 341] on icon at bounding box center [1458, 344] width 12 height 11
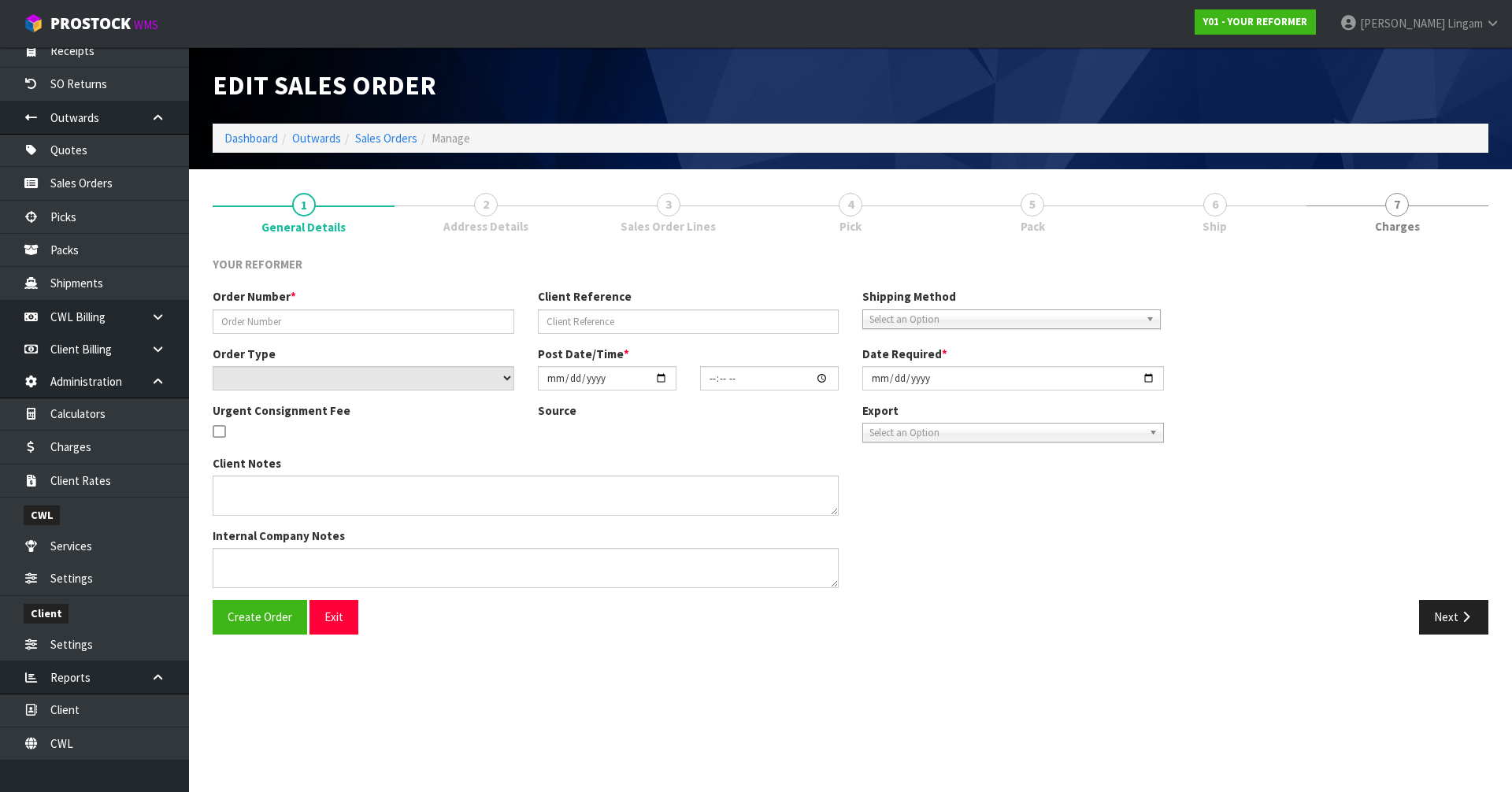
type input "5235"
type input "[PERSON_NAME]"
select select "number:0"
type input "[DATE]"
type input "09:35:00.000"
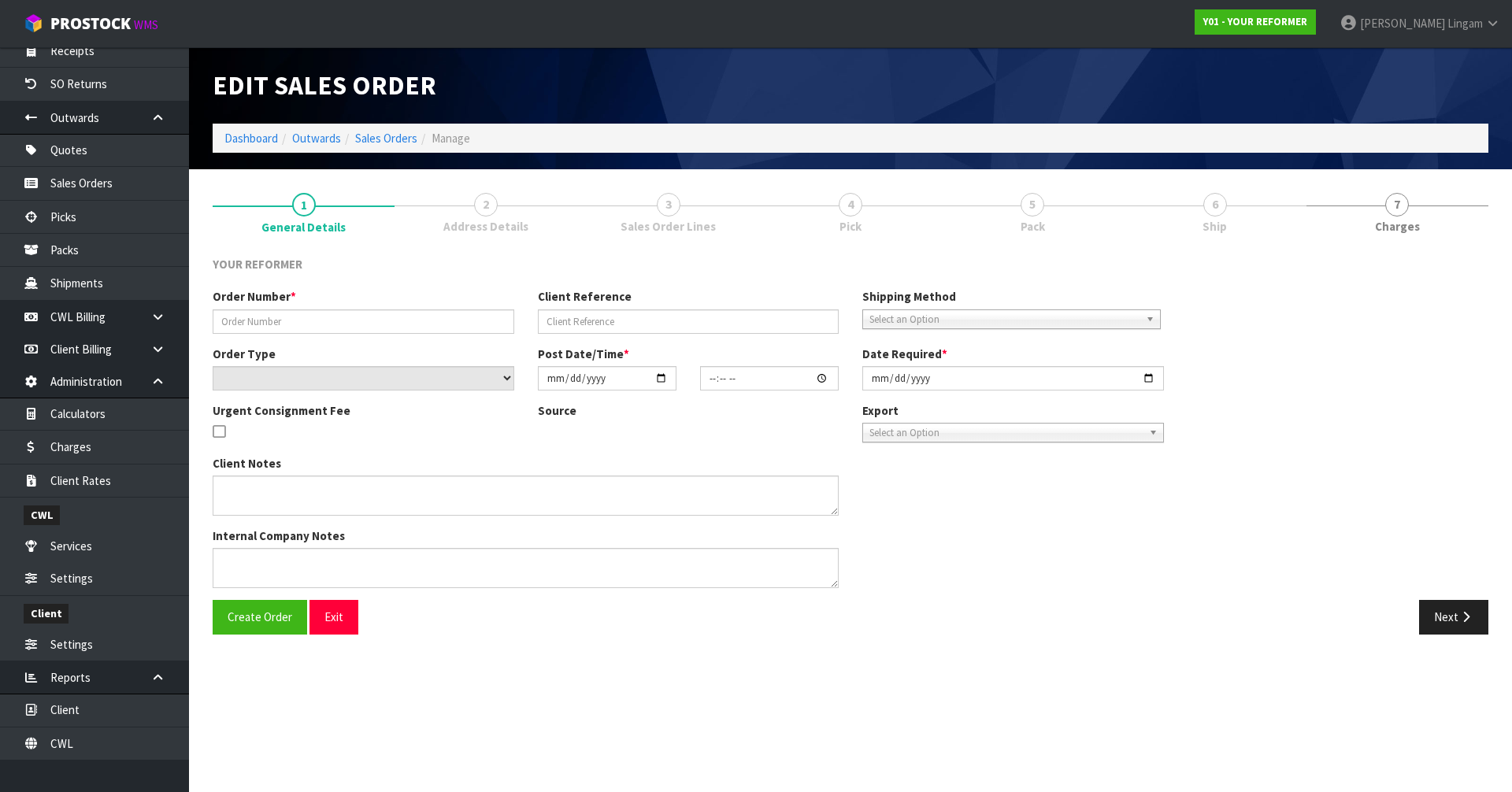
type input "[DATE]"
type textarea "[PERSON_NAME] [STREET_ADDRESS] [PHONE_NUMBER]"
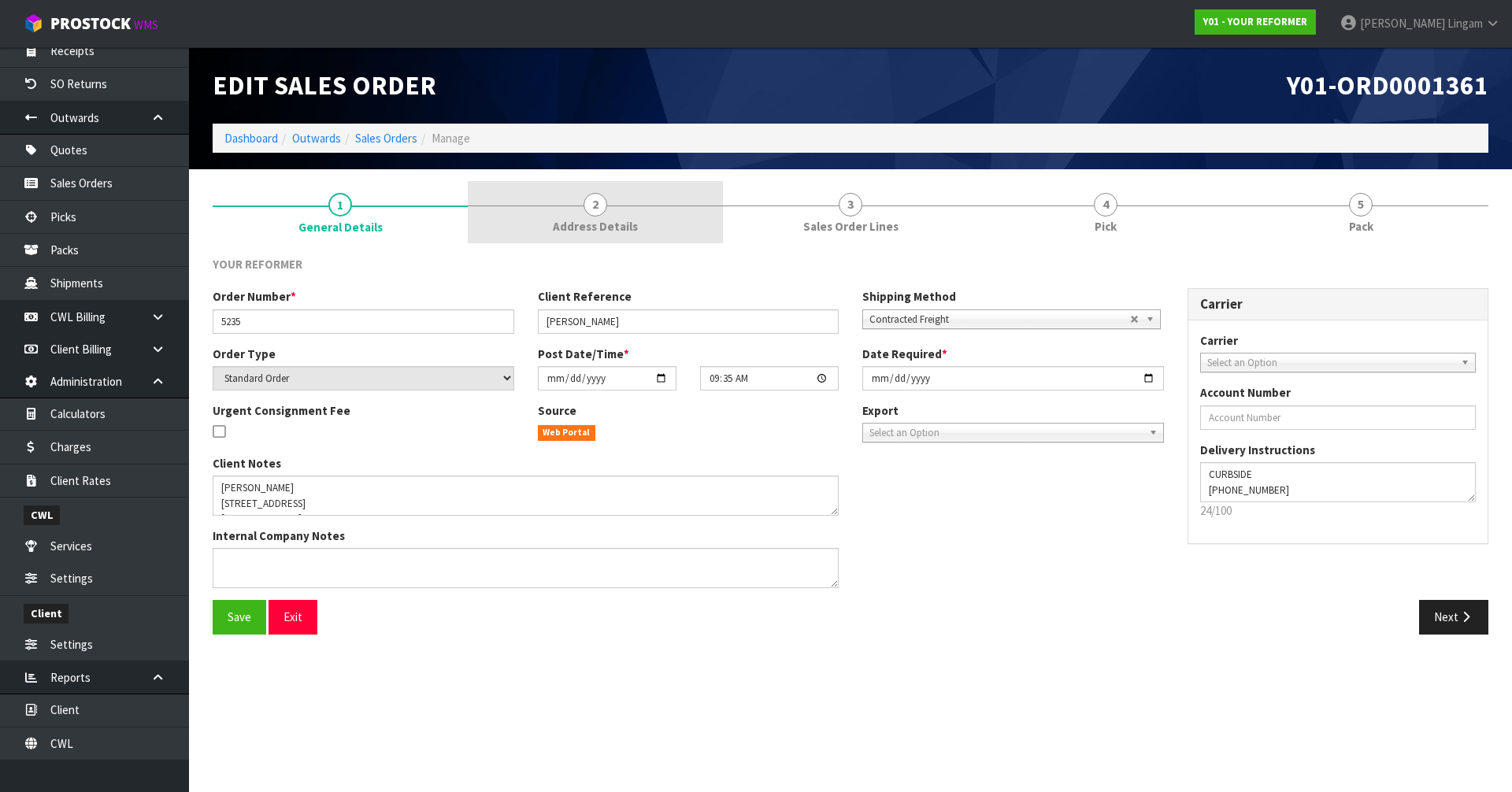
click at [665, 220] on link "2 Address Details" at bounding box center [596, 212] width 255 height 63
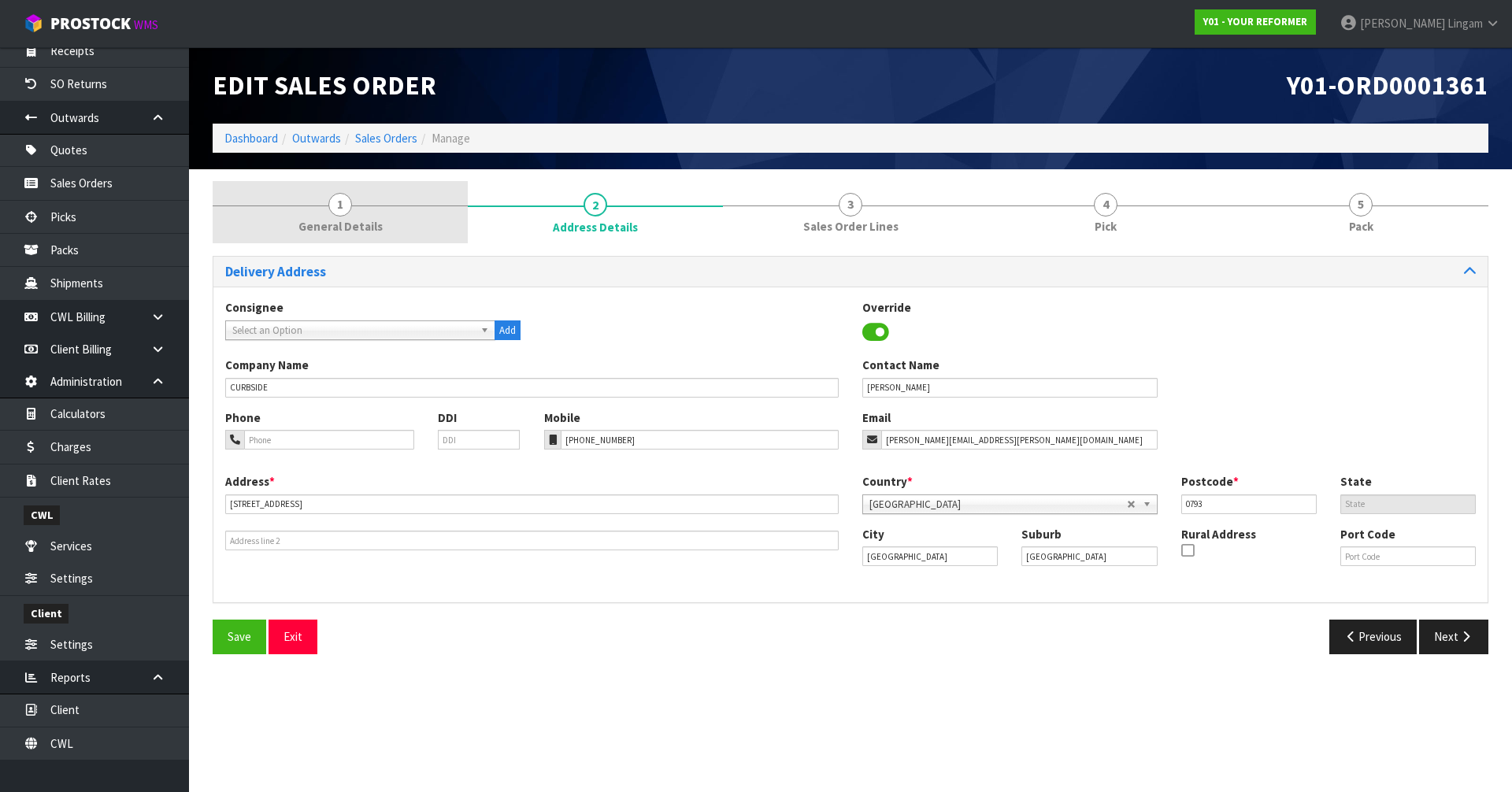
click at [401, 223] on link "1 General Details" at bounding box center [340, 212] width 255 height 63
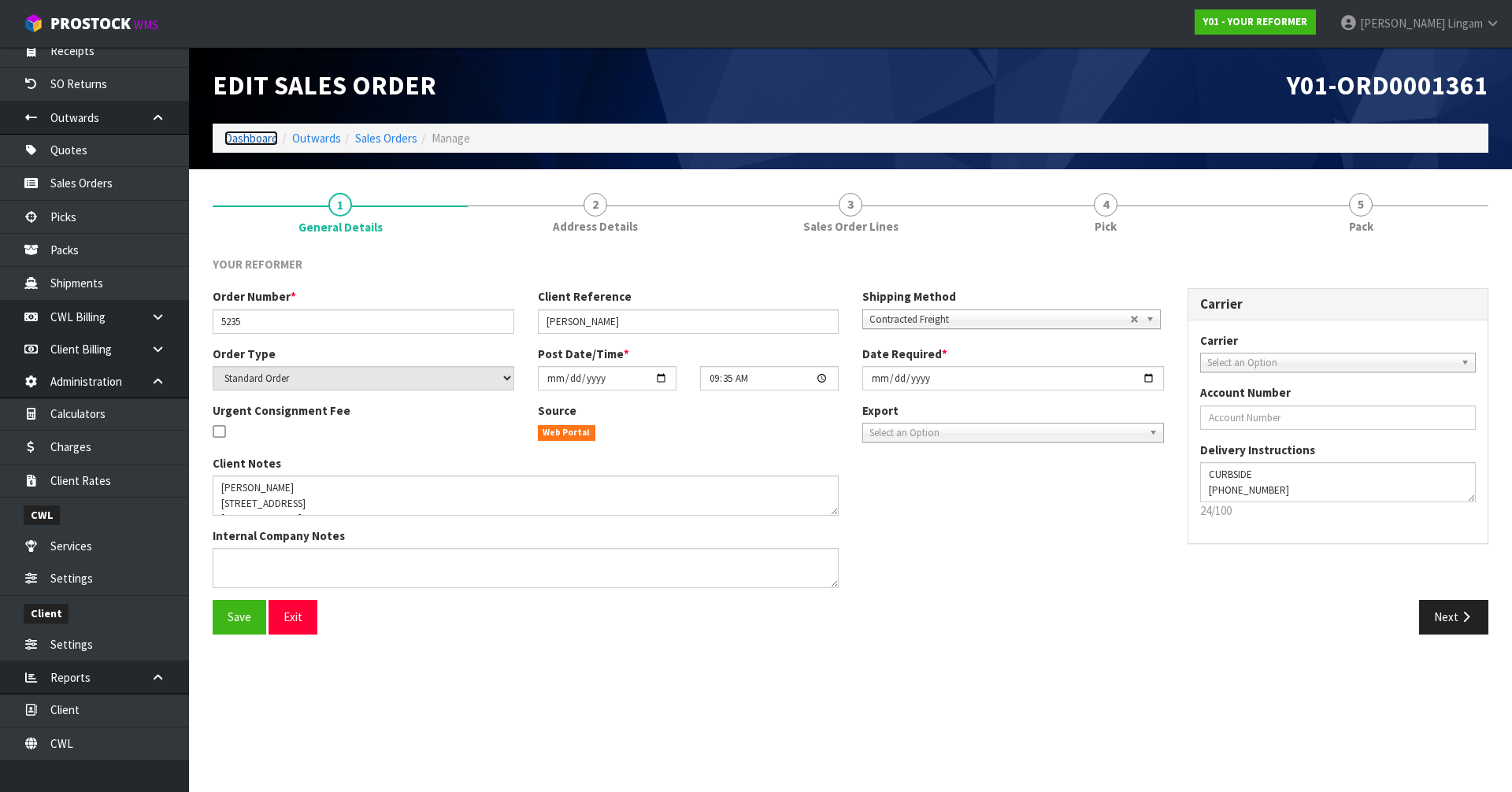
click at [235, 138] on link "Dashboard" at bounding box center [251, 138] width 54 height 15
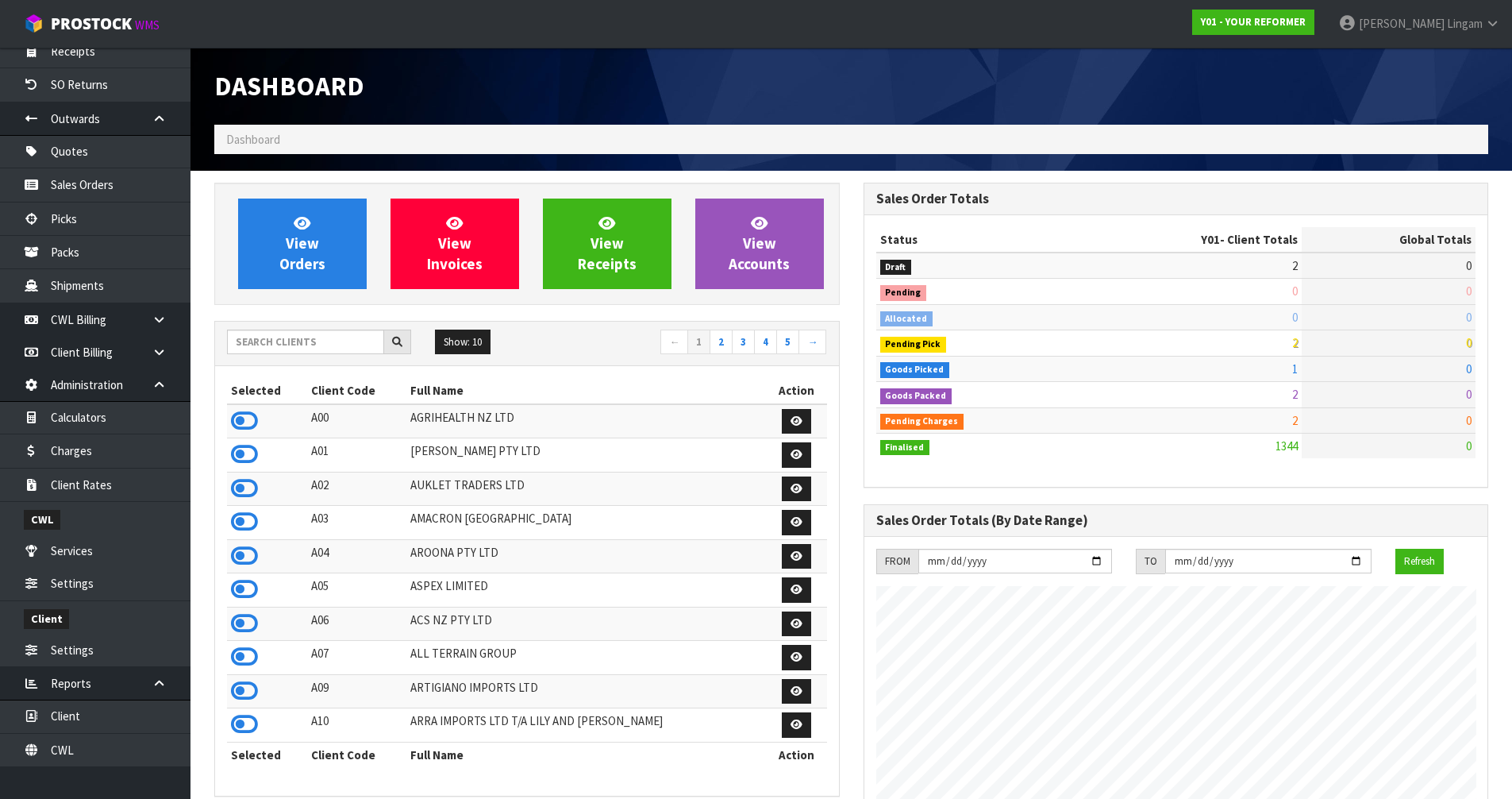
scroll to position [1203, 649]
click at [283, 260] on span "View Orders" at bounding box center [302, 243] width 46 height 60
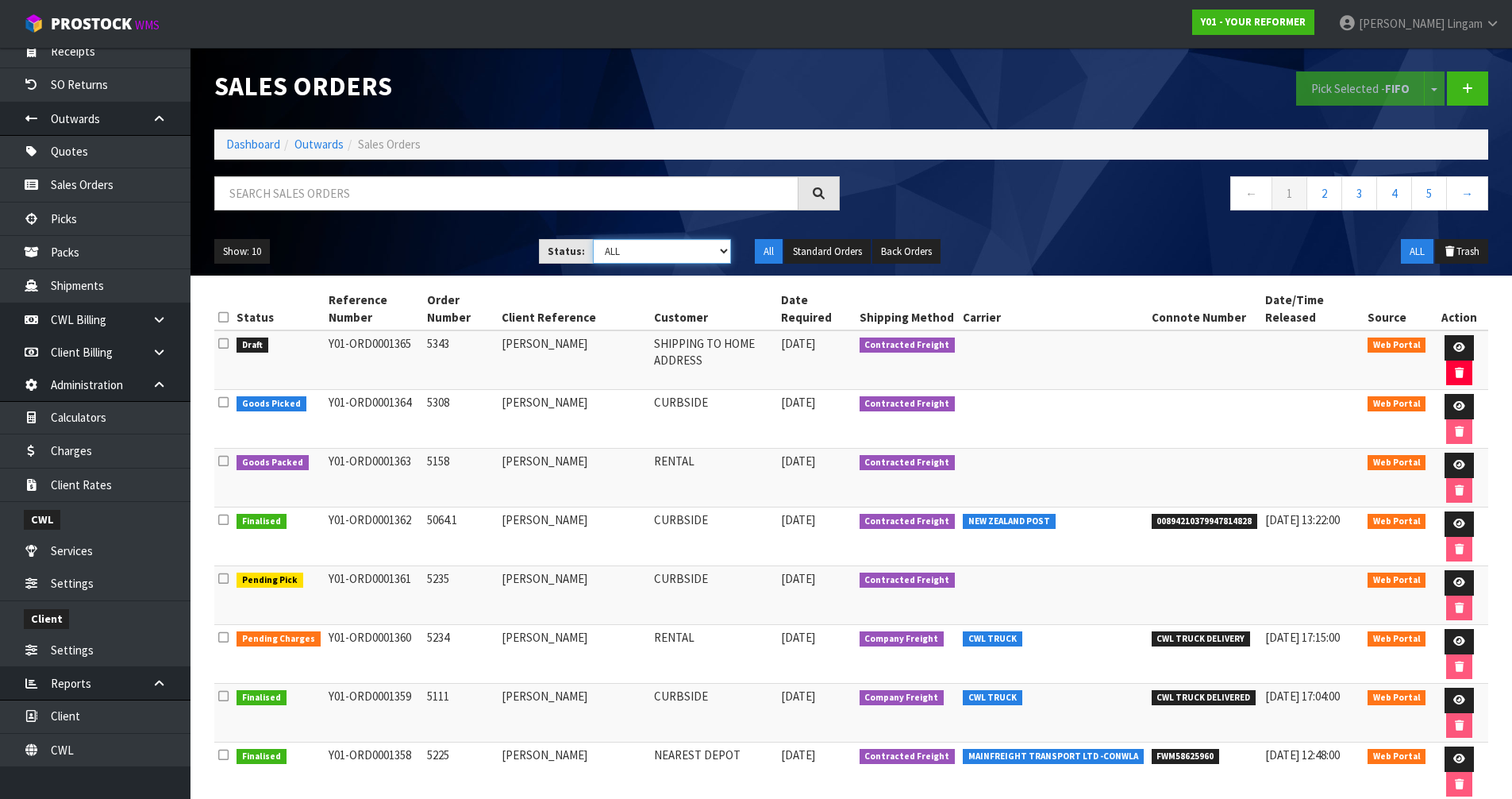
click at [710, 256] on select "Draft Pending Allocated Pending Pick Goods Picked Goods Packed Pending Charges …" at bounding box center [662, 252] width 138 height 25
click at [593, 239] on select "Draft Pending Allocated Pending Pick Goods Picked Goods Packed Pending Charges …" at bounding box center [662, 252] width 138 height 25
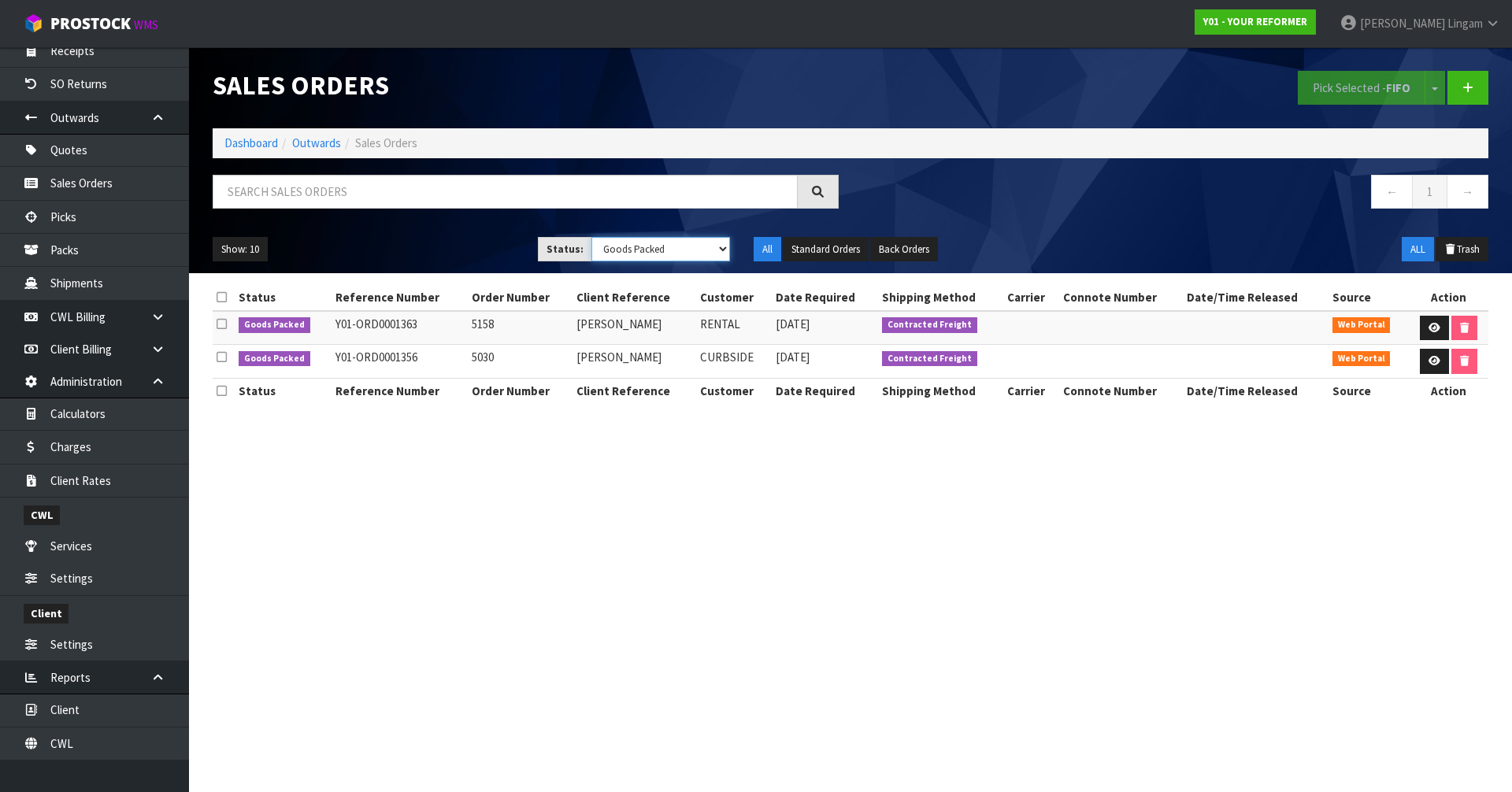
click at [685, 256] on select "Draft Pending Allocated Pending Pick Goods Picked Goods Packed Pending Charges …" at bounding box center [661, 249] width 140 height 24
select select "string:4"
click at [591, 237] on select "Draft Pending Allocated Pending Pick Goods Picked Goods Packed Pending Charges …" at bounding box center [661, 249] width 140 height 24
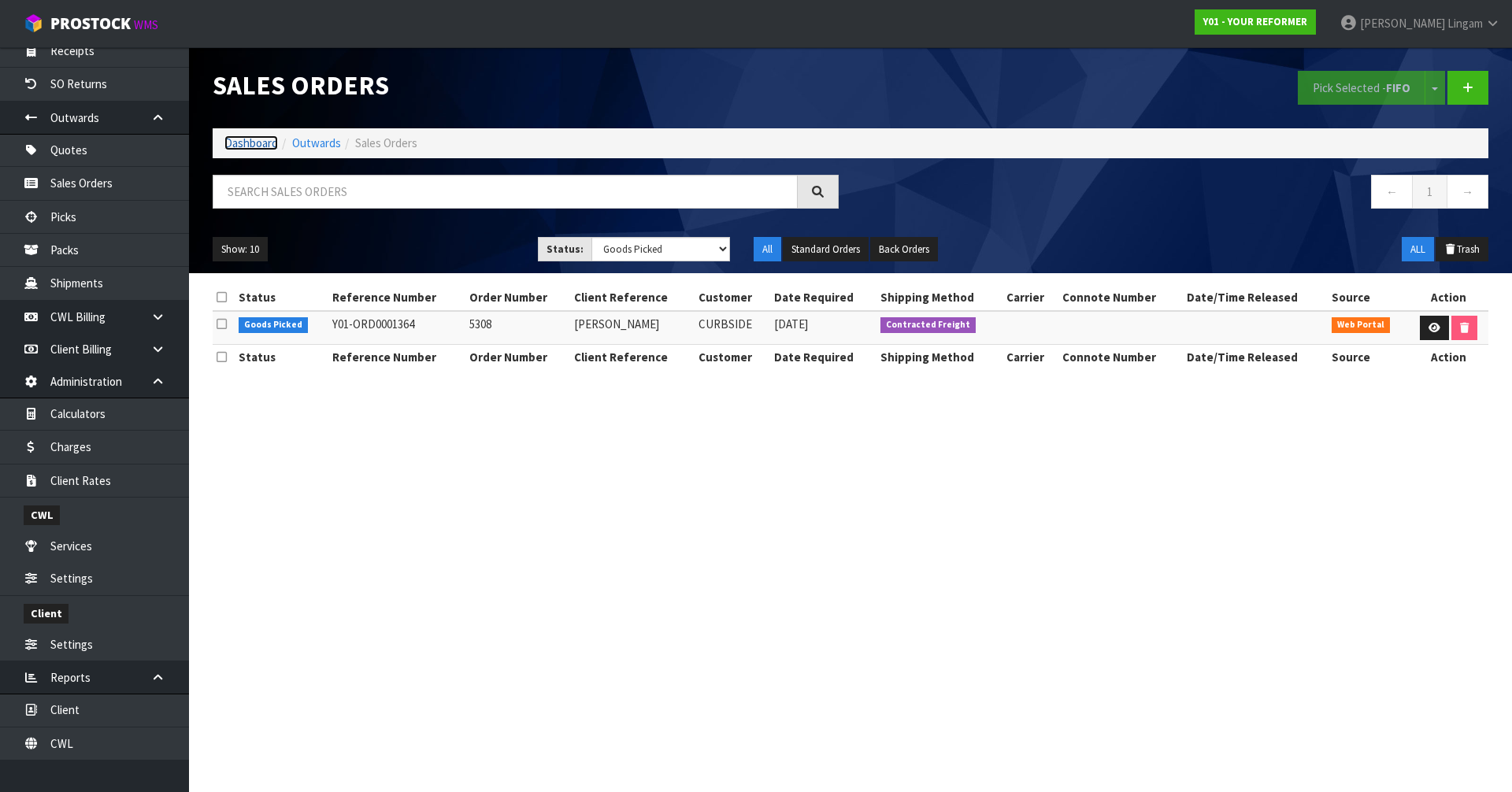
click at [240, 140] on link "Dashboard" at bounding box center [251, 143] width 54 height 15
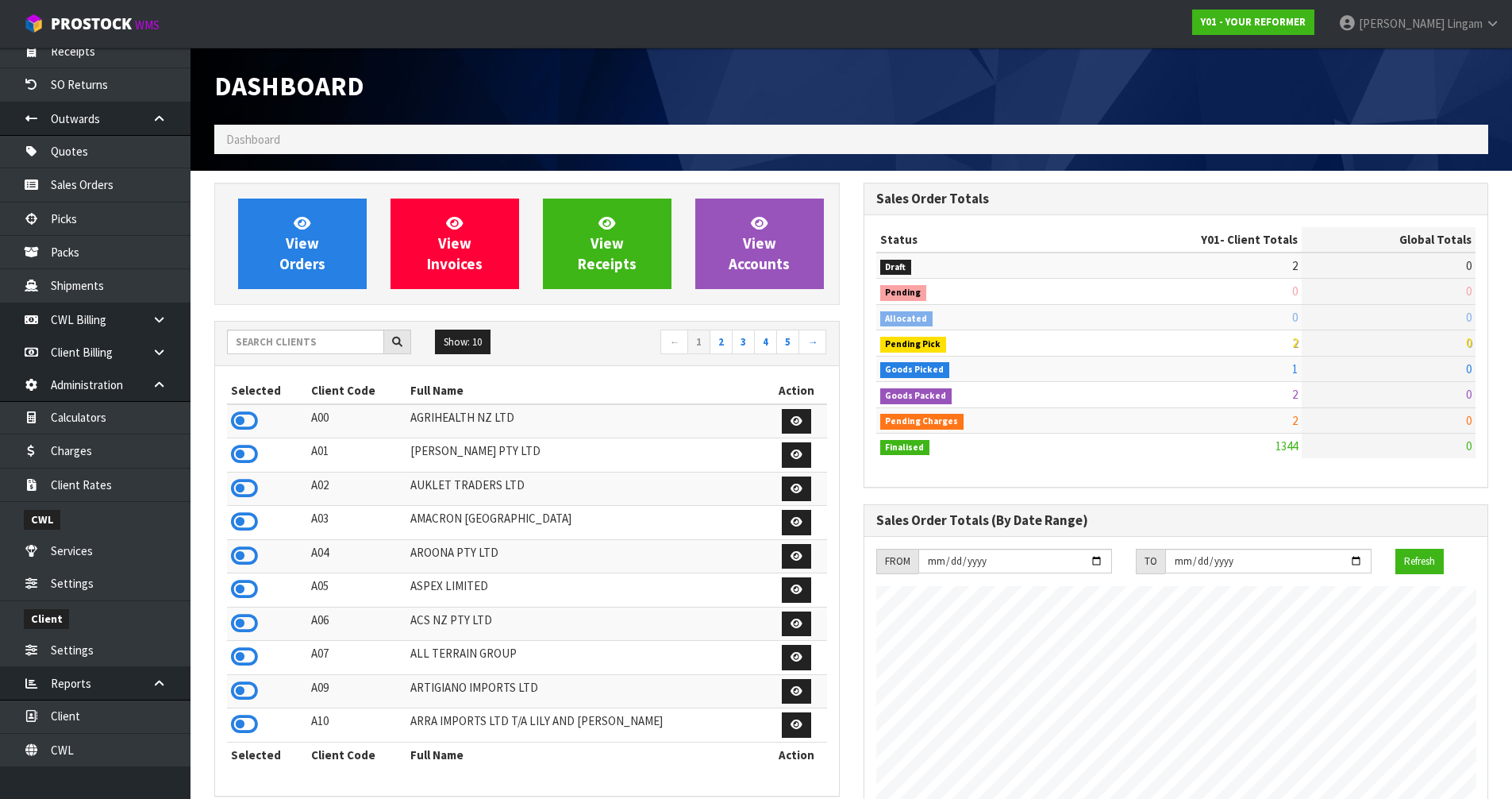
scroll to position [1203, 649]
click at [278, 341] on input "text" at bounding box center [306, 342] width 157 height 25
click at [309, 340] on input "text" at bounding box center [306, 342] width 157 height 25
click at [319, 347] on input "text" at bounding box center [306, 342] width 157 height 25
click at [306, 338] on input "text" at bounding box center [306, 342] width 157 height 25
